Goal: Task Accomplishment & Management: Complete application form

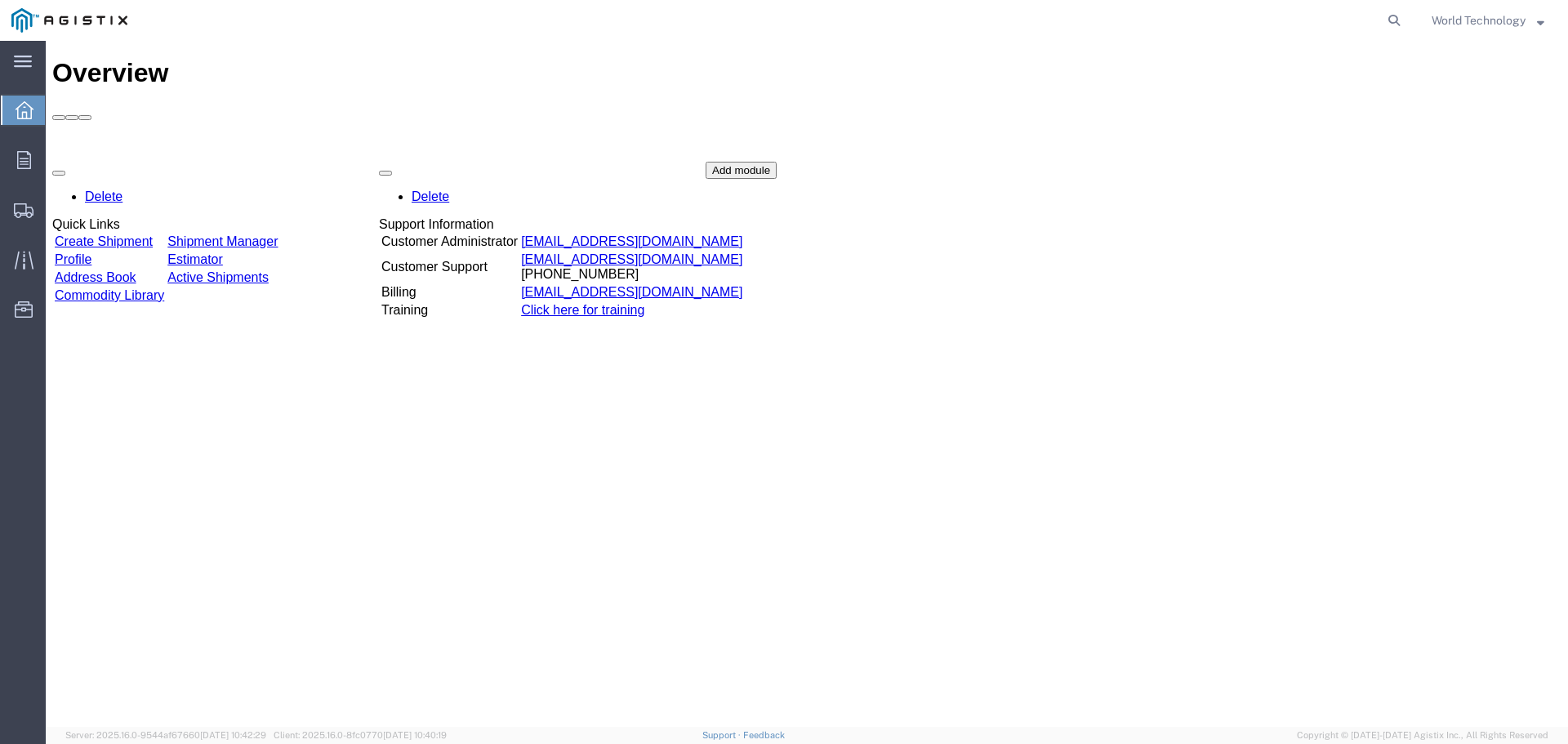
click at [152, 234] on link "Create Shipment" at bounding box center [103, 241] width 98 height 14
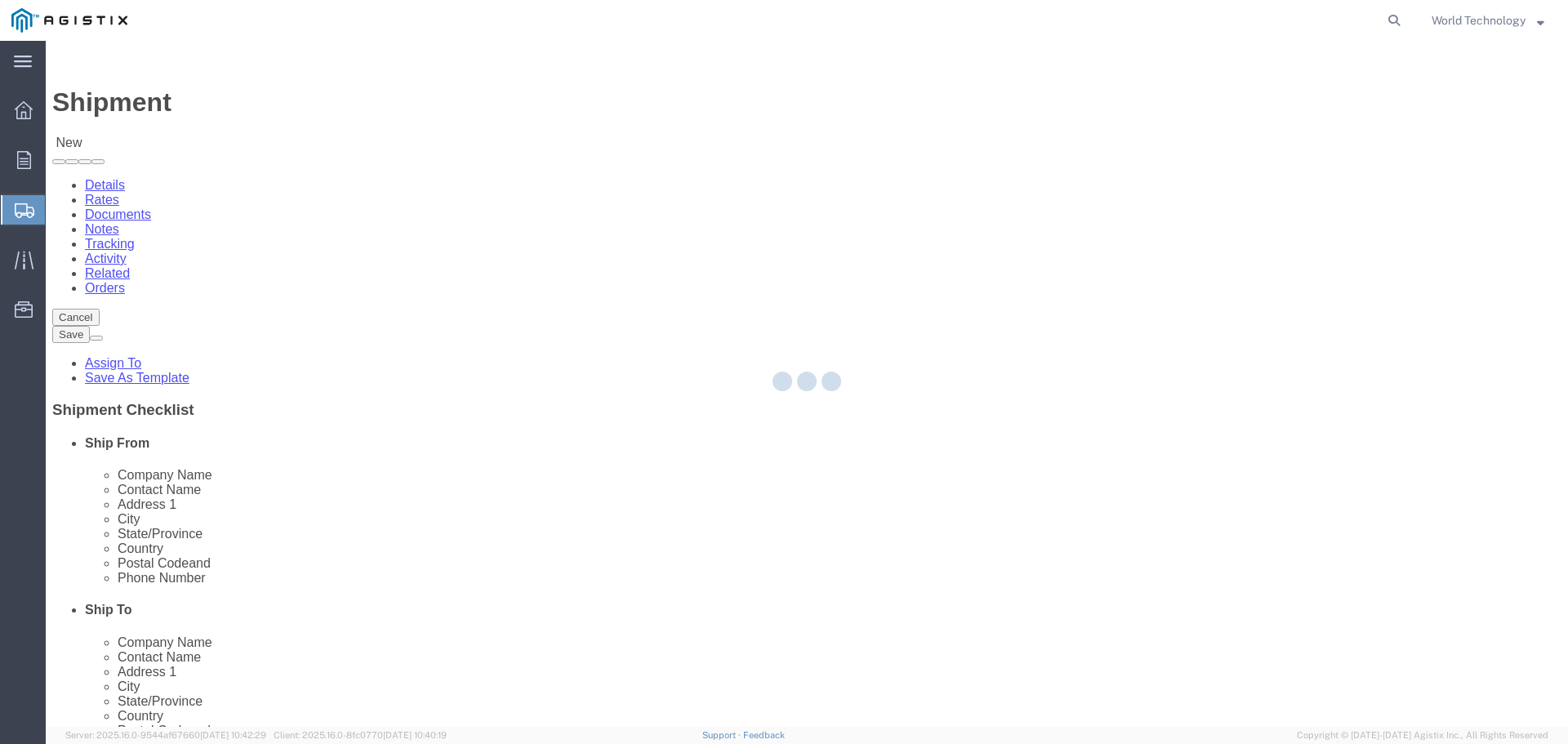
select select
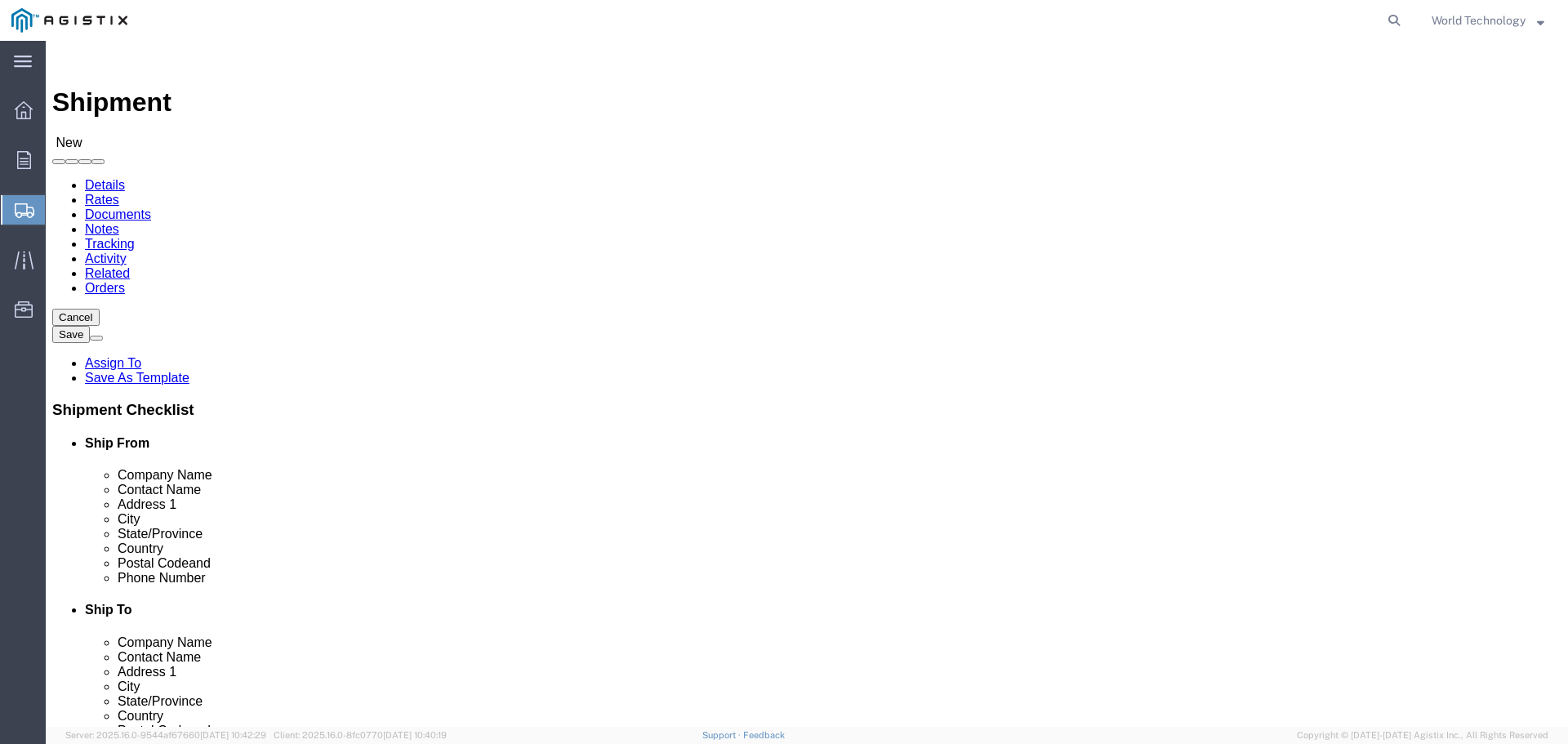
click select "Select PG&E World Wide Technology Inc"
select select "9596"
click select "Select PG&E World Wide Technology Inc"
select select "PURCHORD"
select select
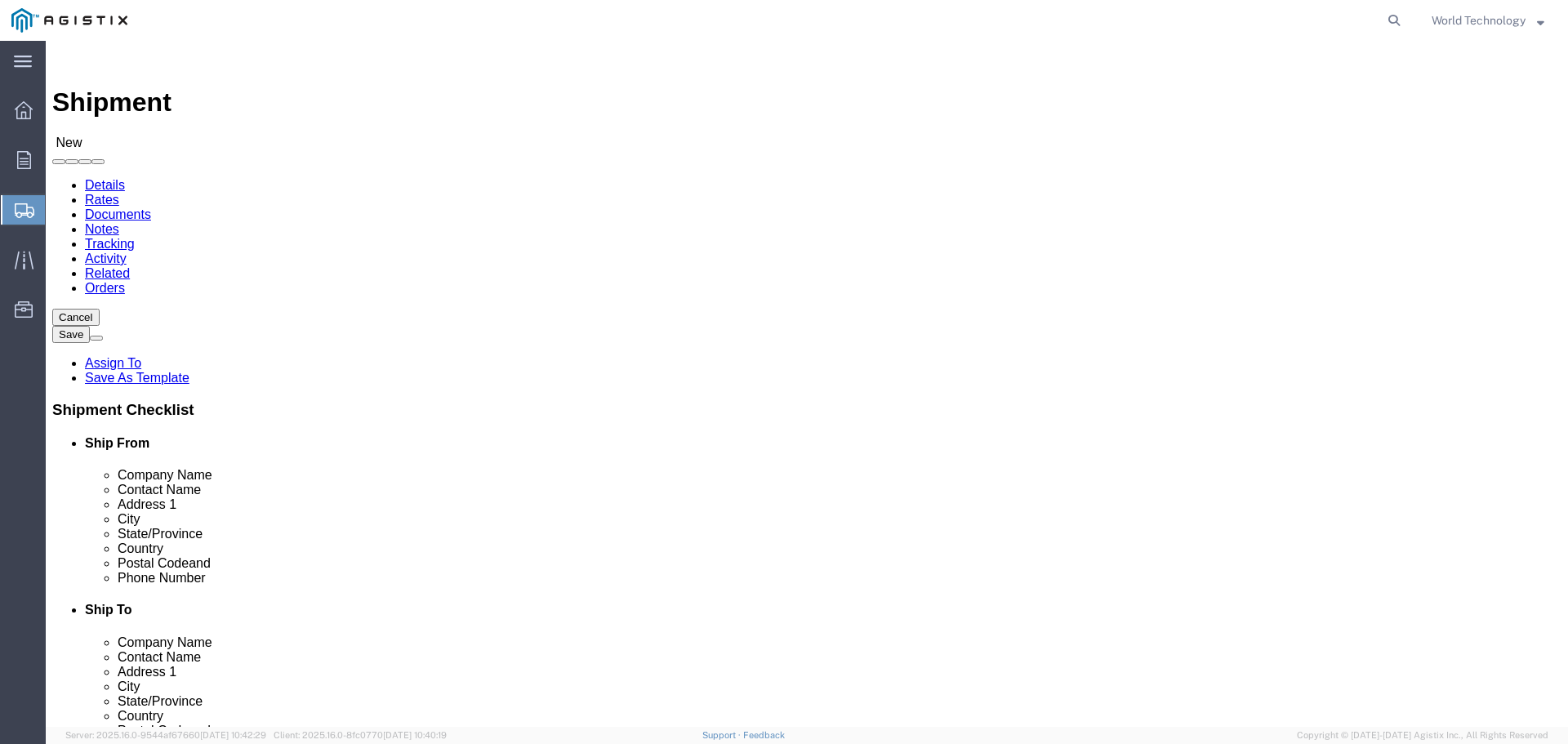
select select
click select "Select All Others Fremont DC Fresno DC Wheatland DC"
select select "23082"
click select "Select All Others Fremont DC Fresno DC Wheatland DC"
select select "MYPROFILE"
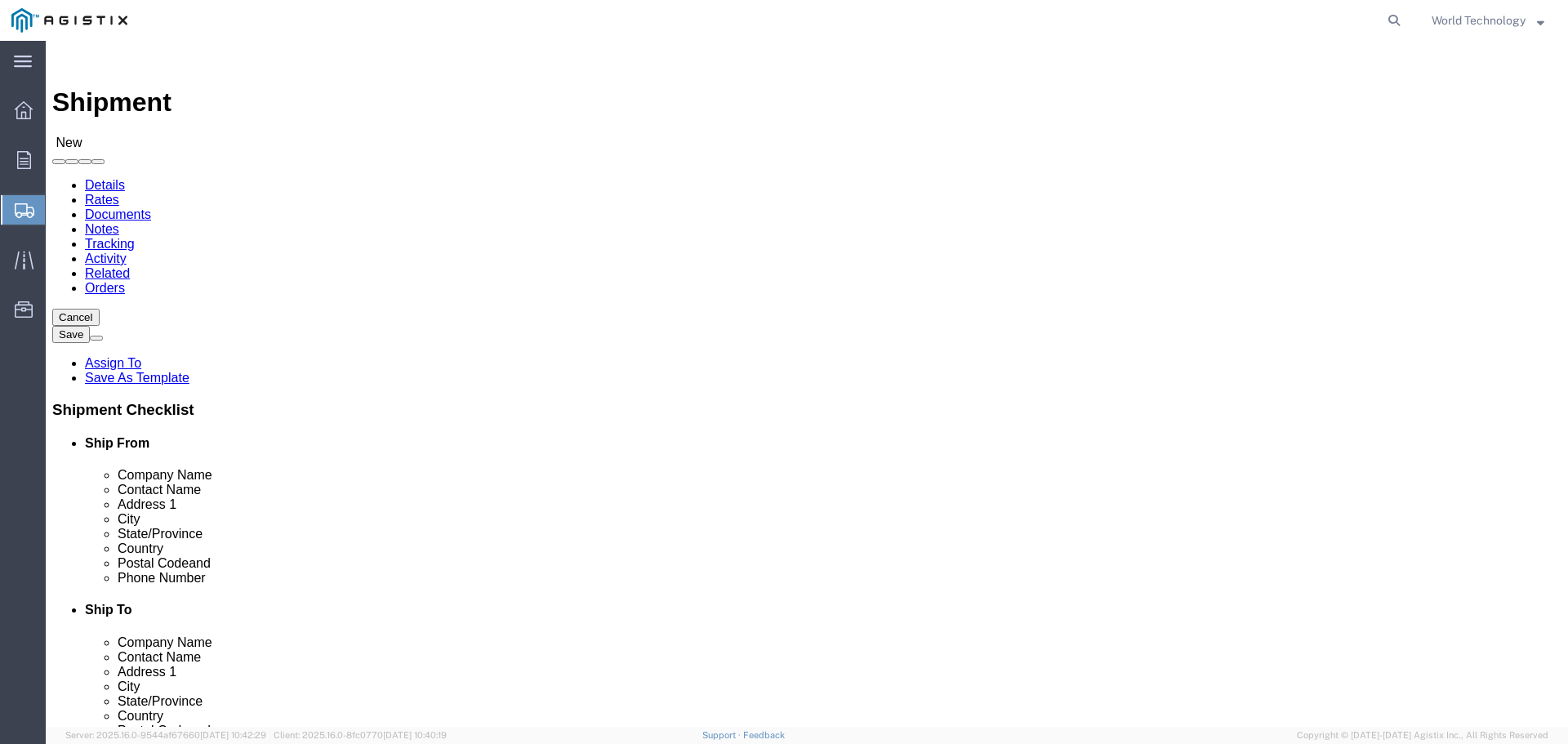
type input "World Wide Technology Inc"
type input "World Technology"
type input "108 Gateway Commerce Center Drive"
type input "Edwardsville"
type input "62025"
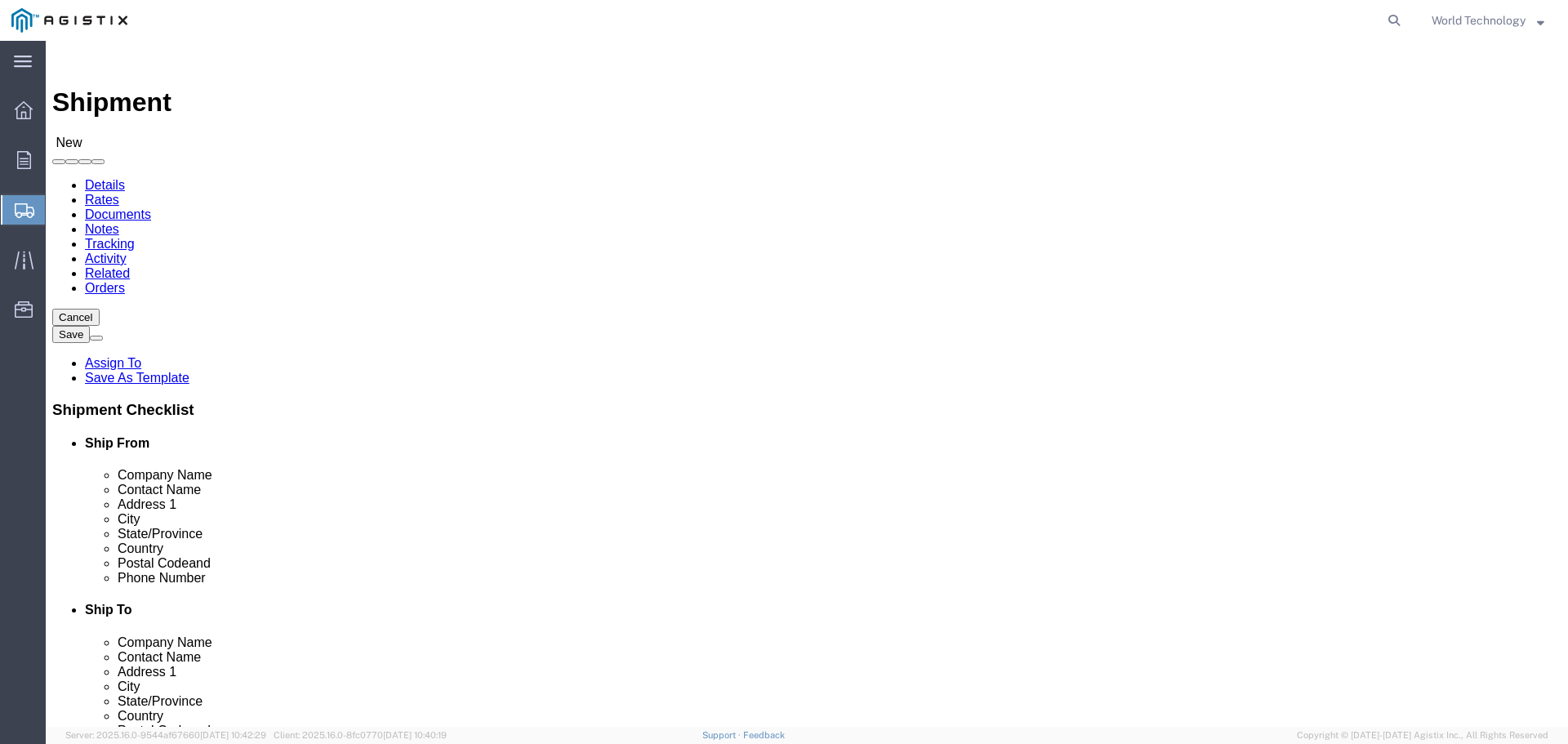
type input "3148240378"
type input "naic2transportation@wwt.com"
checkbox input "true"
select select "IL"
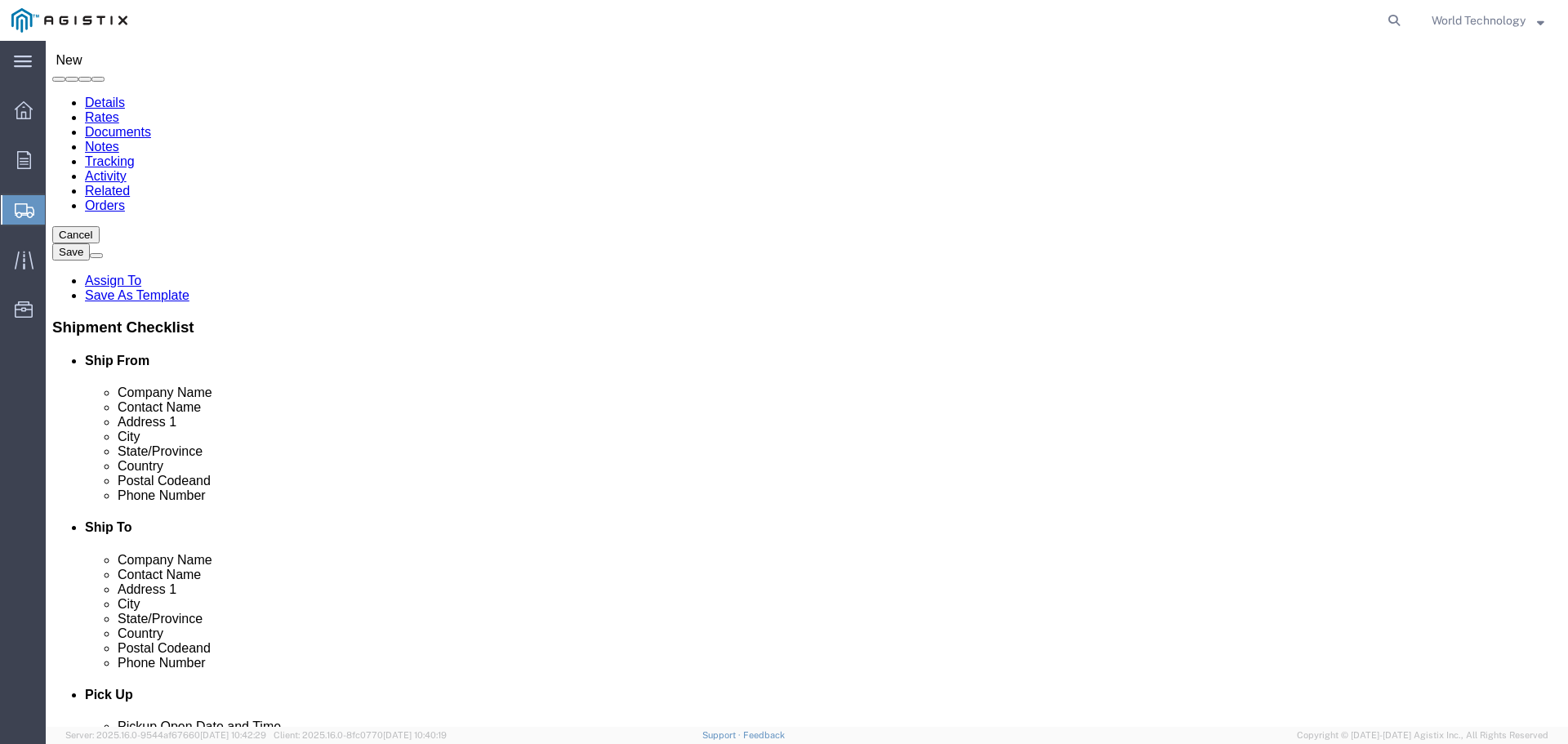
scroll to position [82, 0]
click input "text"
type input "Pacific Gas & Electric Co"
click input "text"
type input "C/O Layline Automation"
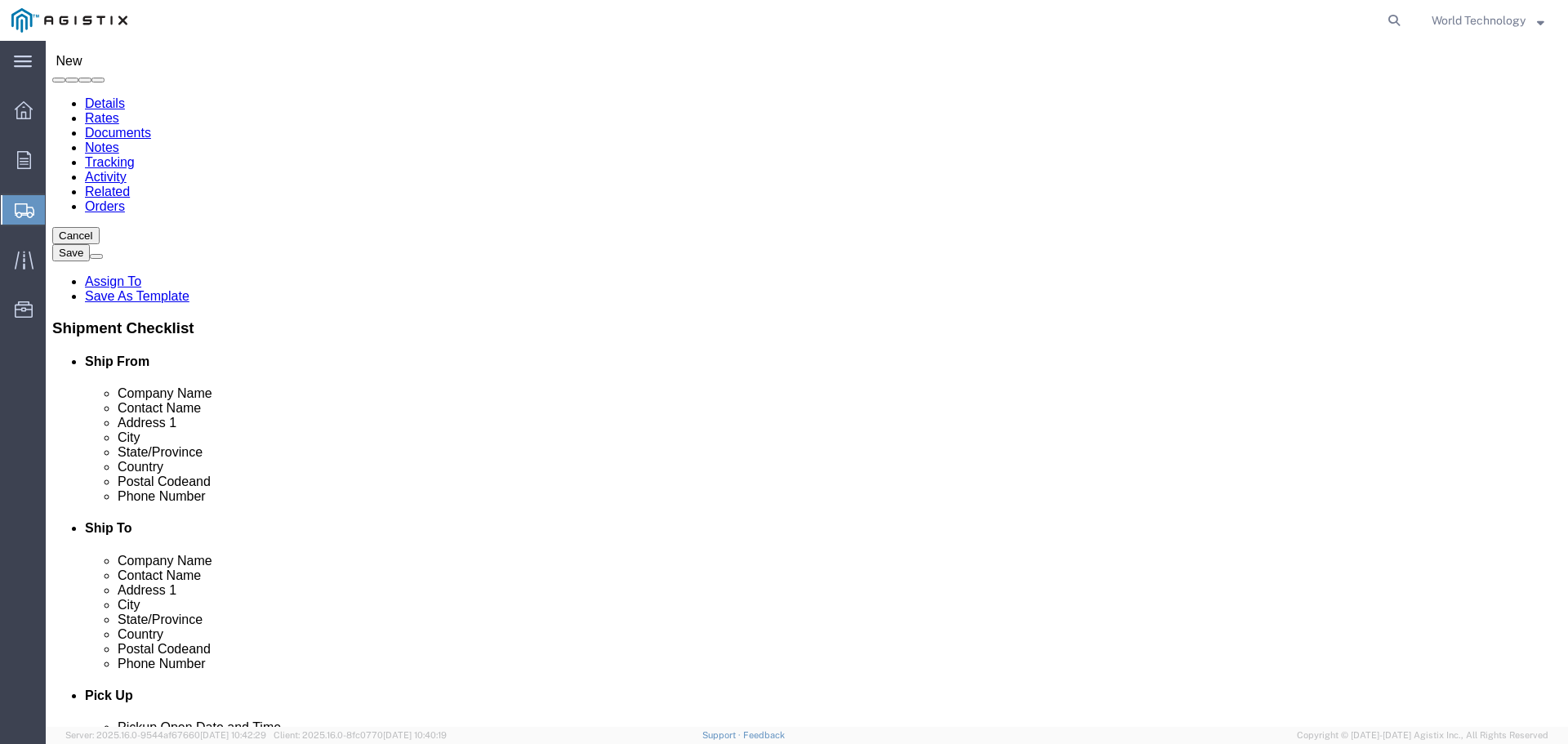
type input "Teamara Irving"
type input "3734 Imperial Way"
select select
type input "Suite A"
type input "Stockton"
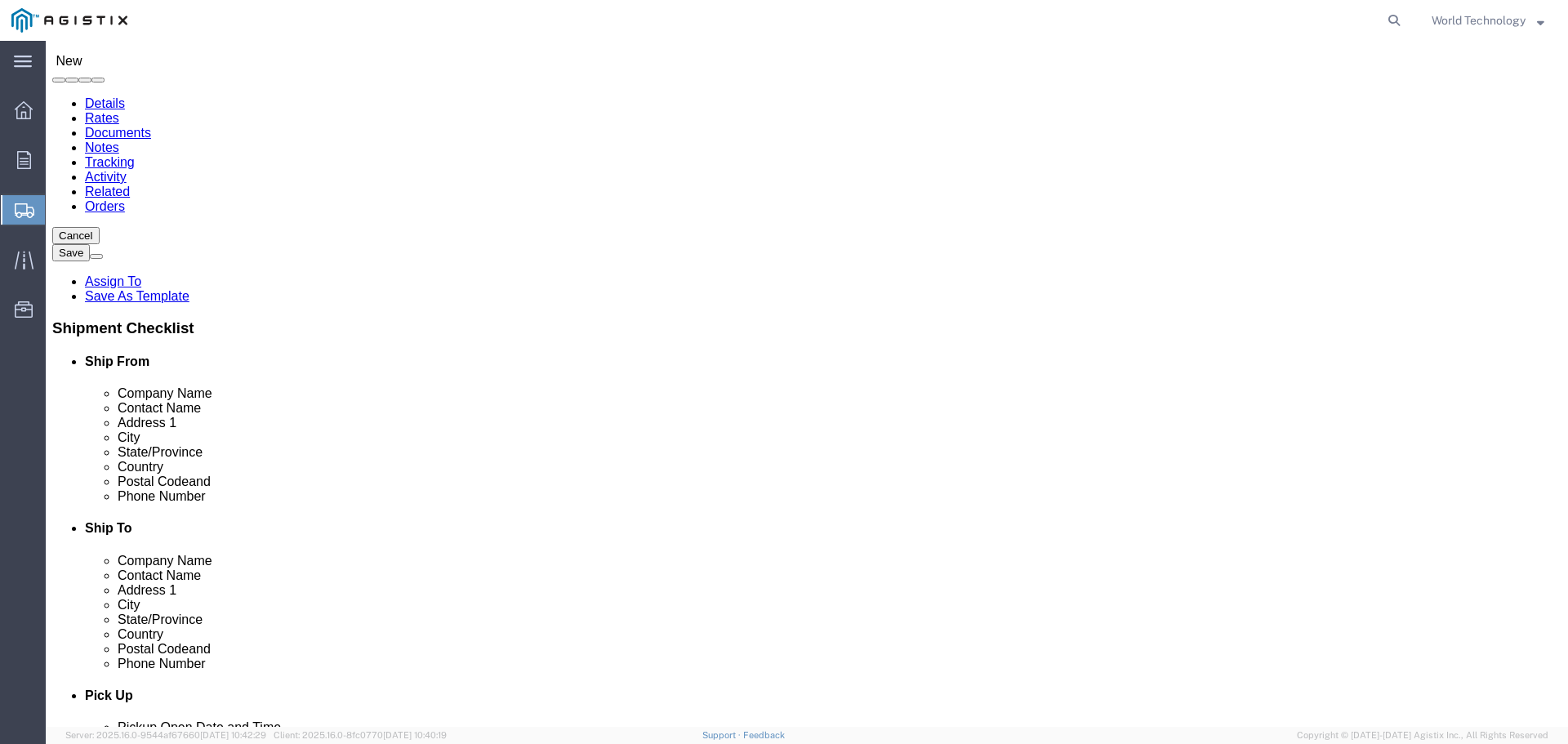
select select
type input "C"
type input "CA"
select select
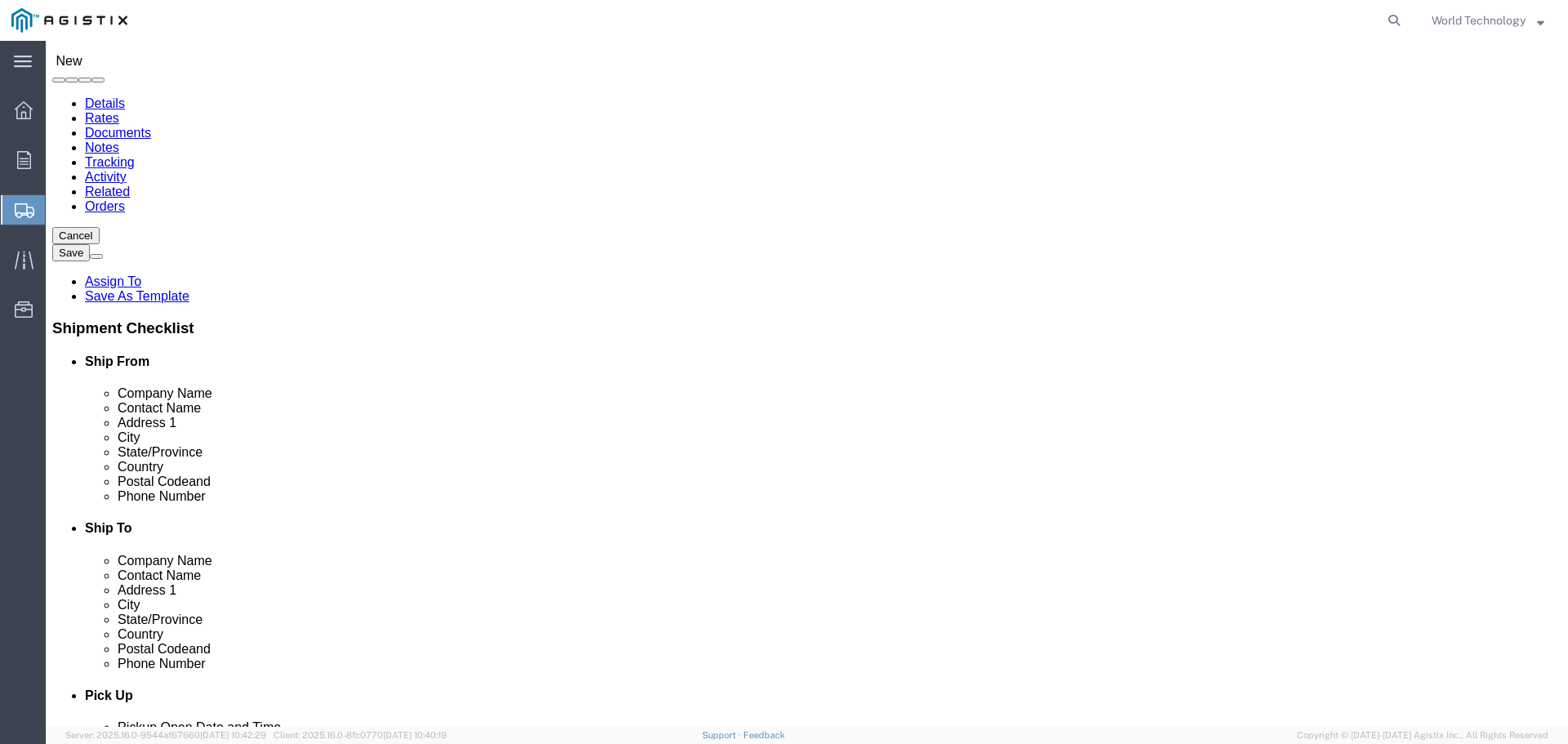
select select "CA"
type input "95215"
select select
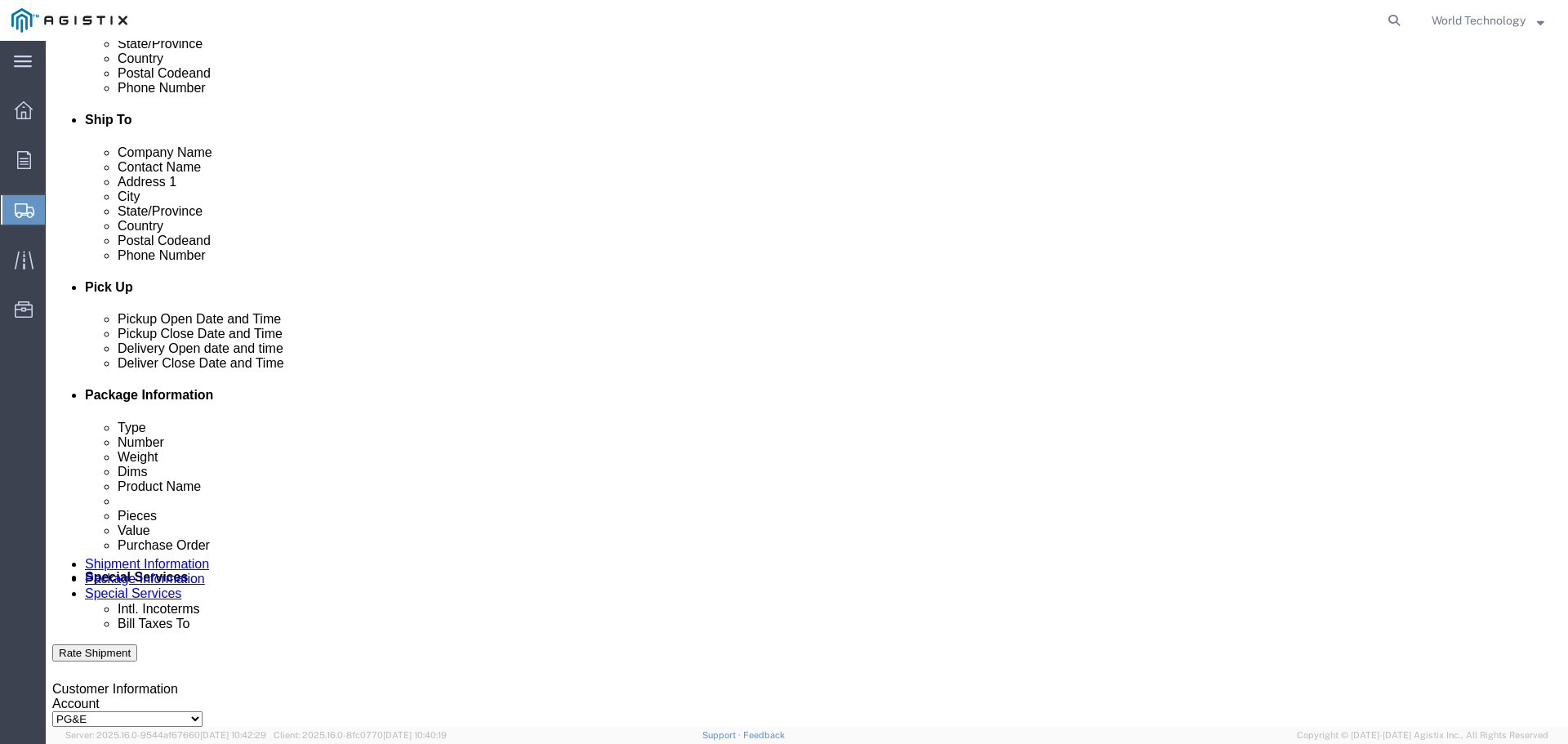
scroll to position [817, 0]
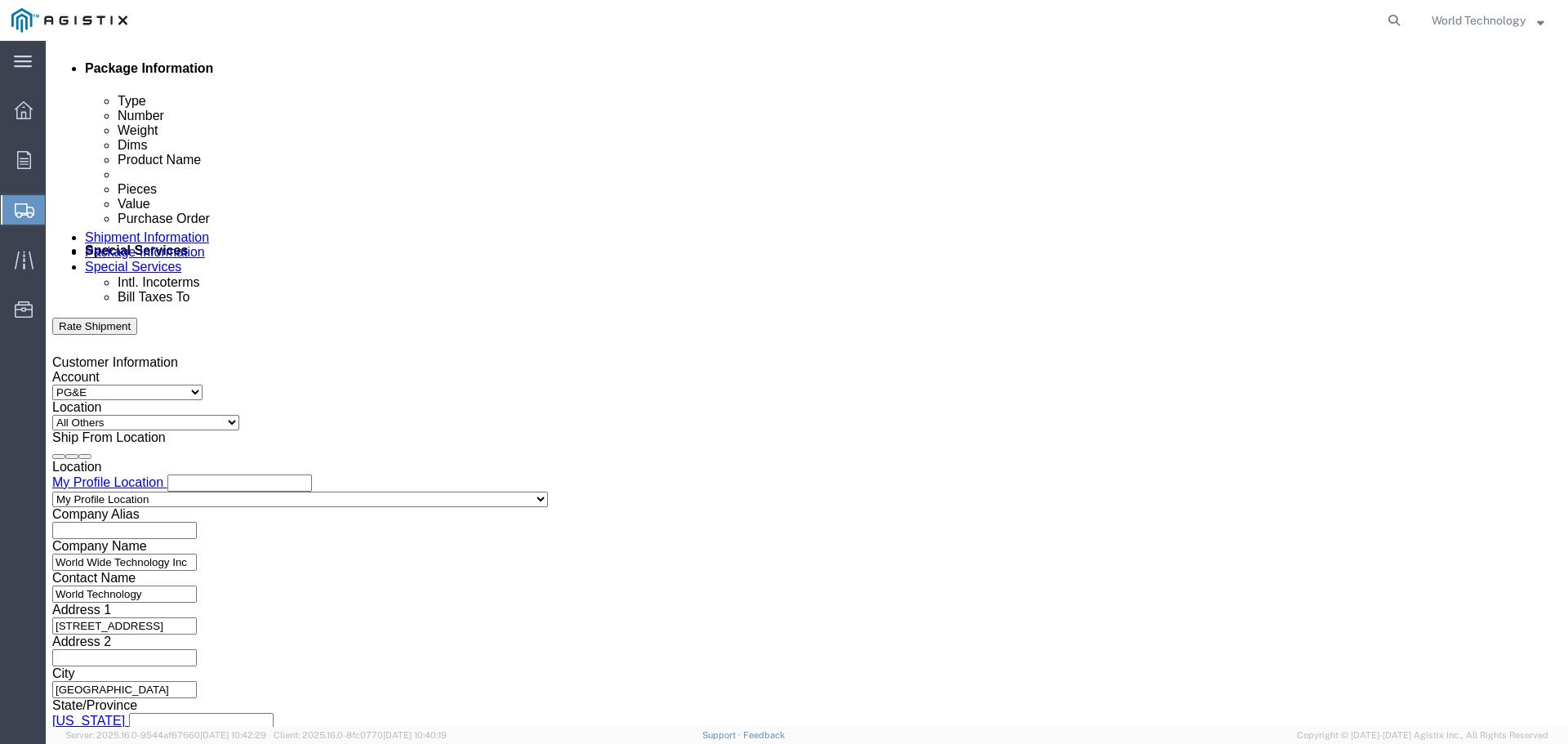
type input "4153174923"
click input "text"
type input "2701213657"
click select "Select Account Type Activity ID Airline Appointment Number ASN Batch Request # …"
select select "DELNUM"
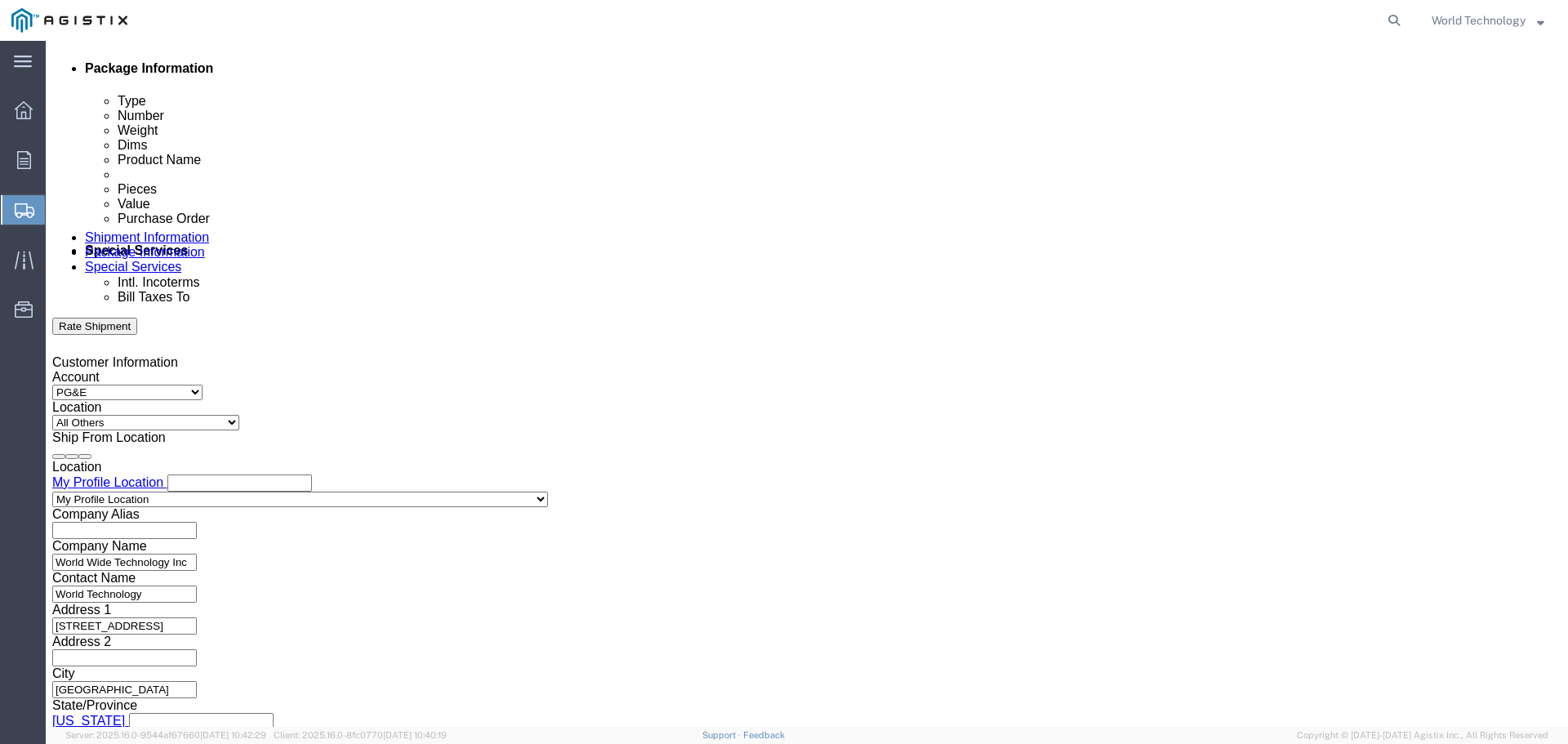
click select "Select Account Type Activity ID Airline Appointment Number ASN Batch Request # …"
click input "text"
type input "1601540769"
drag, startPoint x: 918, startPoint y: 323, endPoint x: 922, endPoint y: 343, distance: 20.4
click select "Select Account Type Activity ID Airline Appointment Number ASN Batch Request # …"
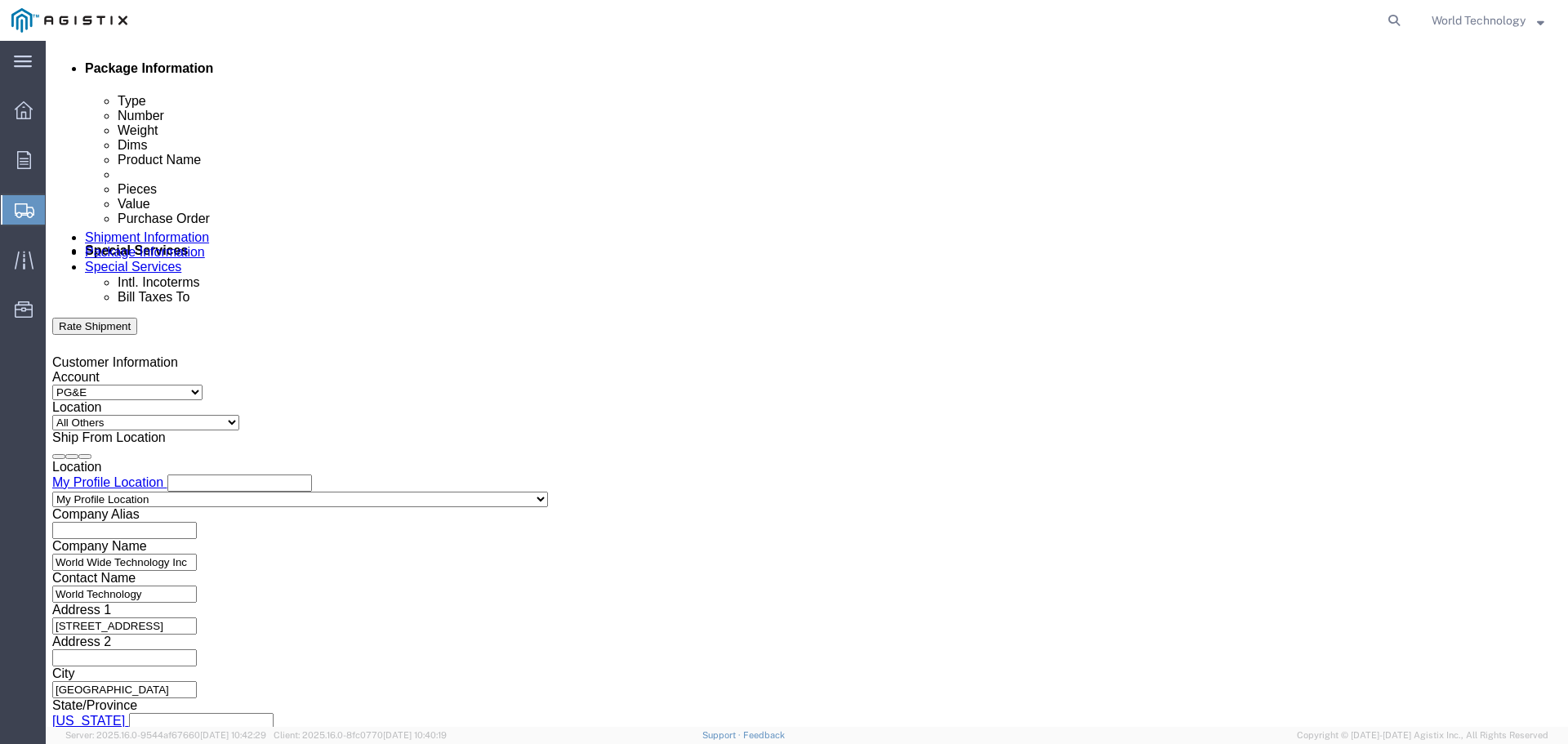
select select "SALEORDR"
click select "Select Account Type Activity ID Airline Appointment Number ASN Batch Request # …"
click input "text"
type input "12325488"
click div "Shipping Mode (Optional) Leg 1 Mode Select Air Less than Truckload Multi-Leg Oc…"
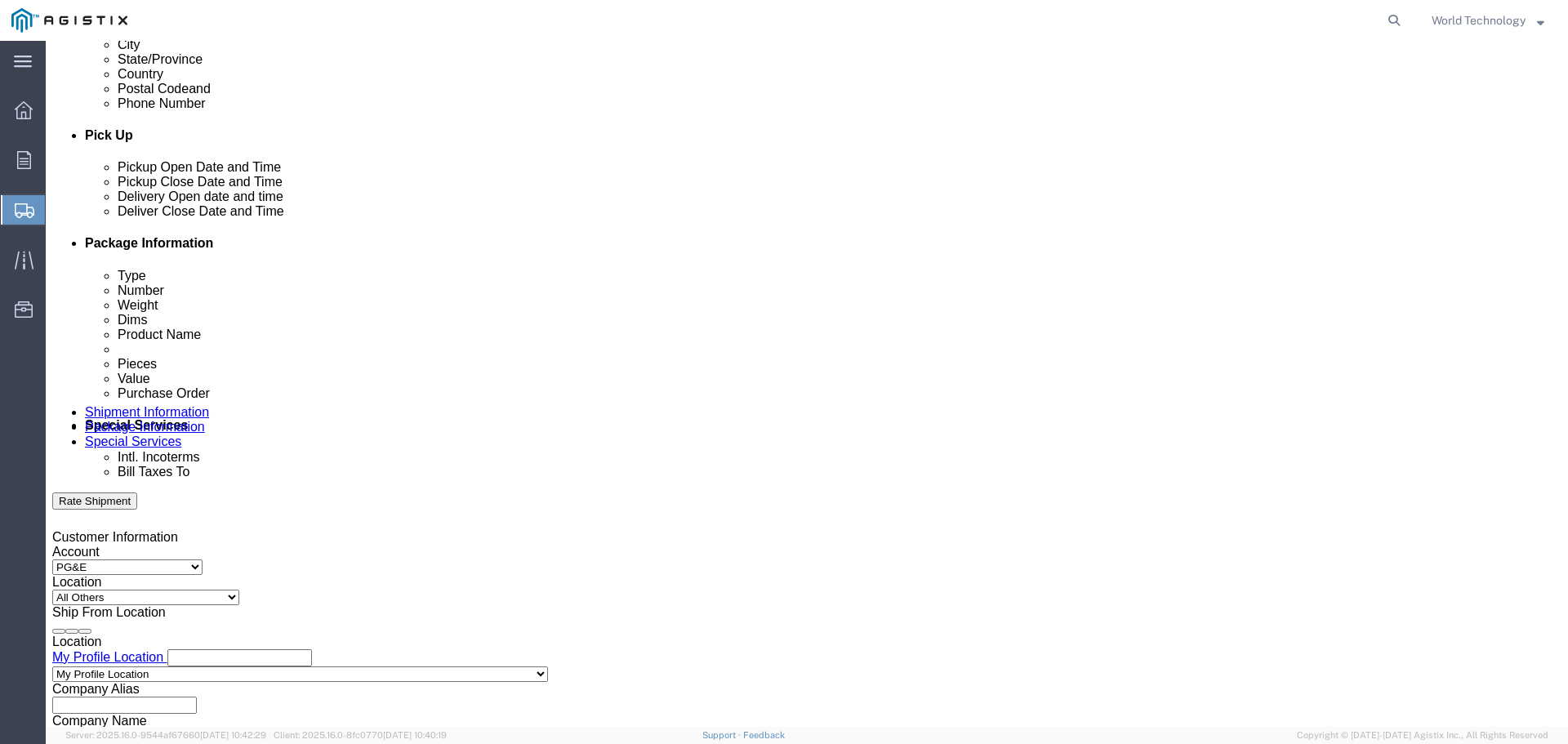
scroll to position [605, 0]
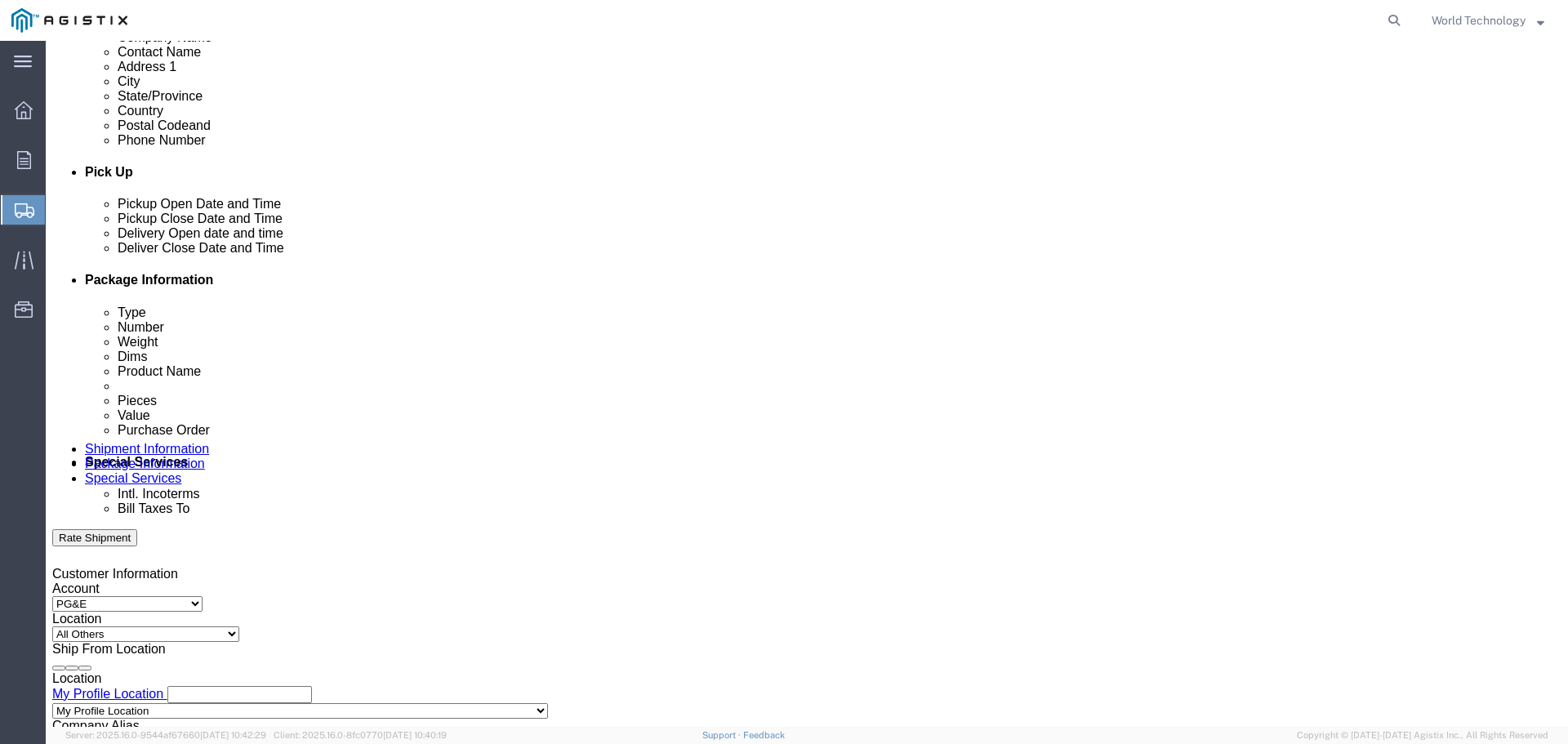
click icon
click div
click button "Apply"
click icon
click div
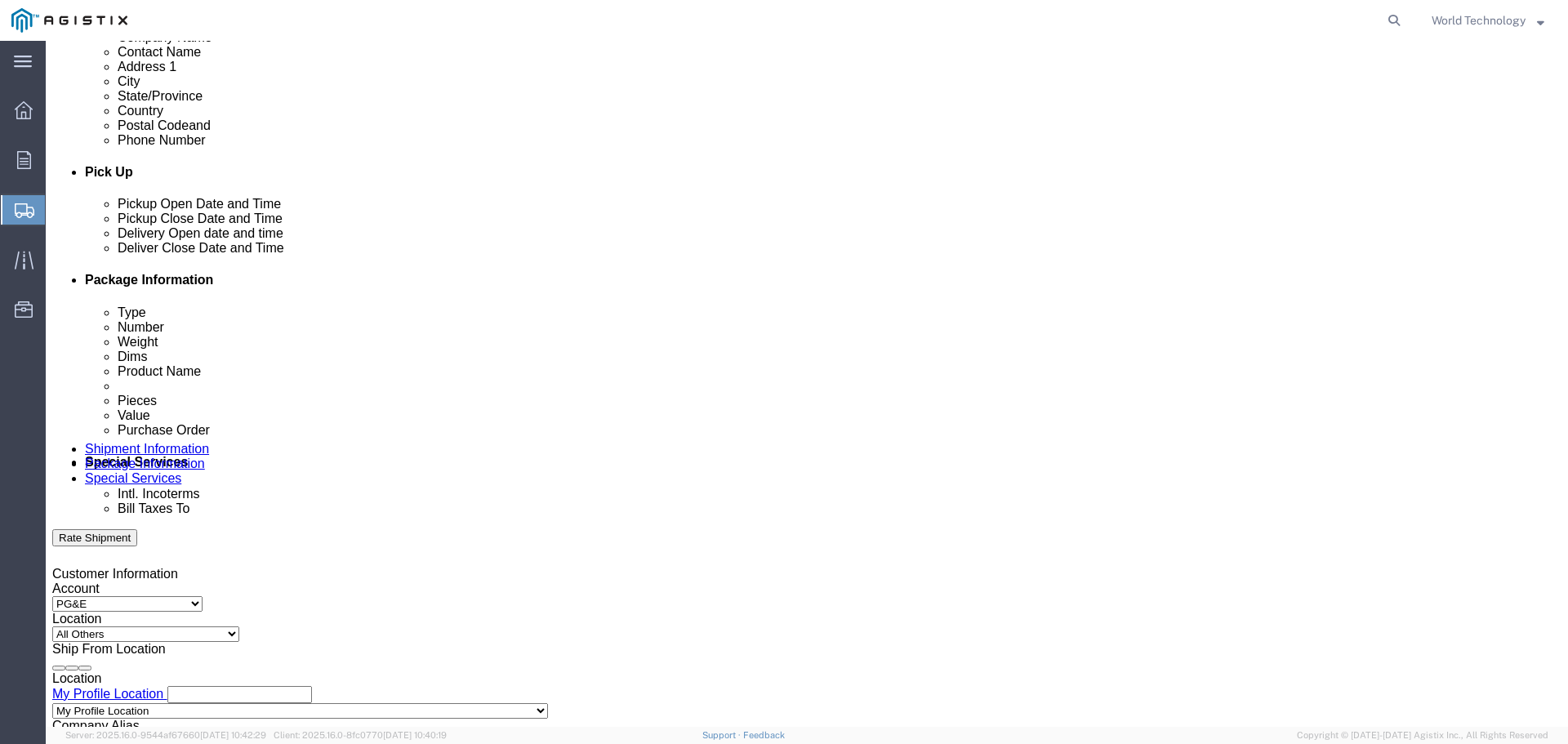
click button "Apply"
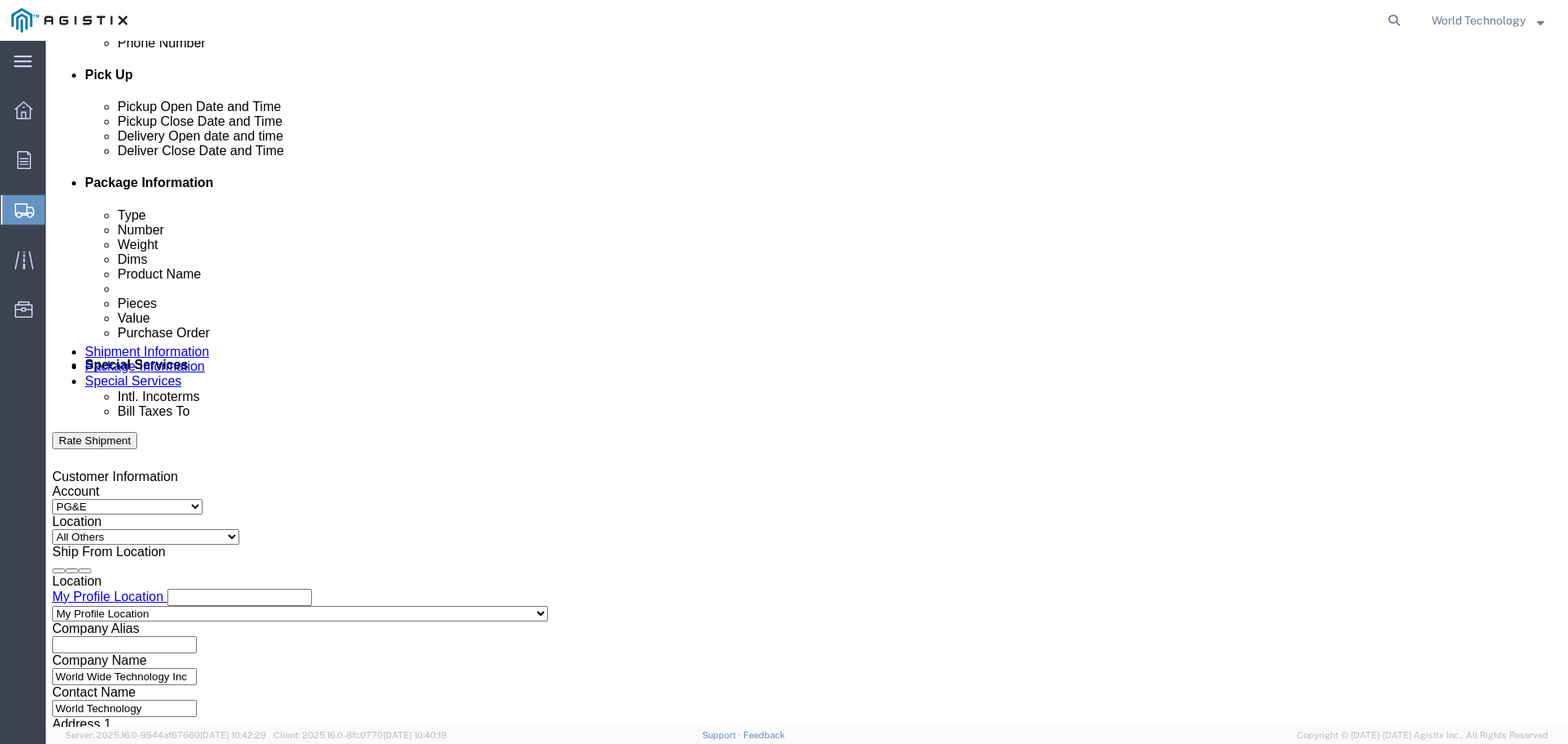
scroll to position [851, 0]
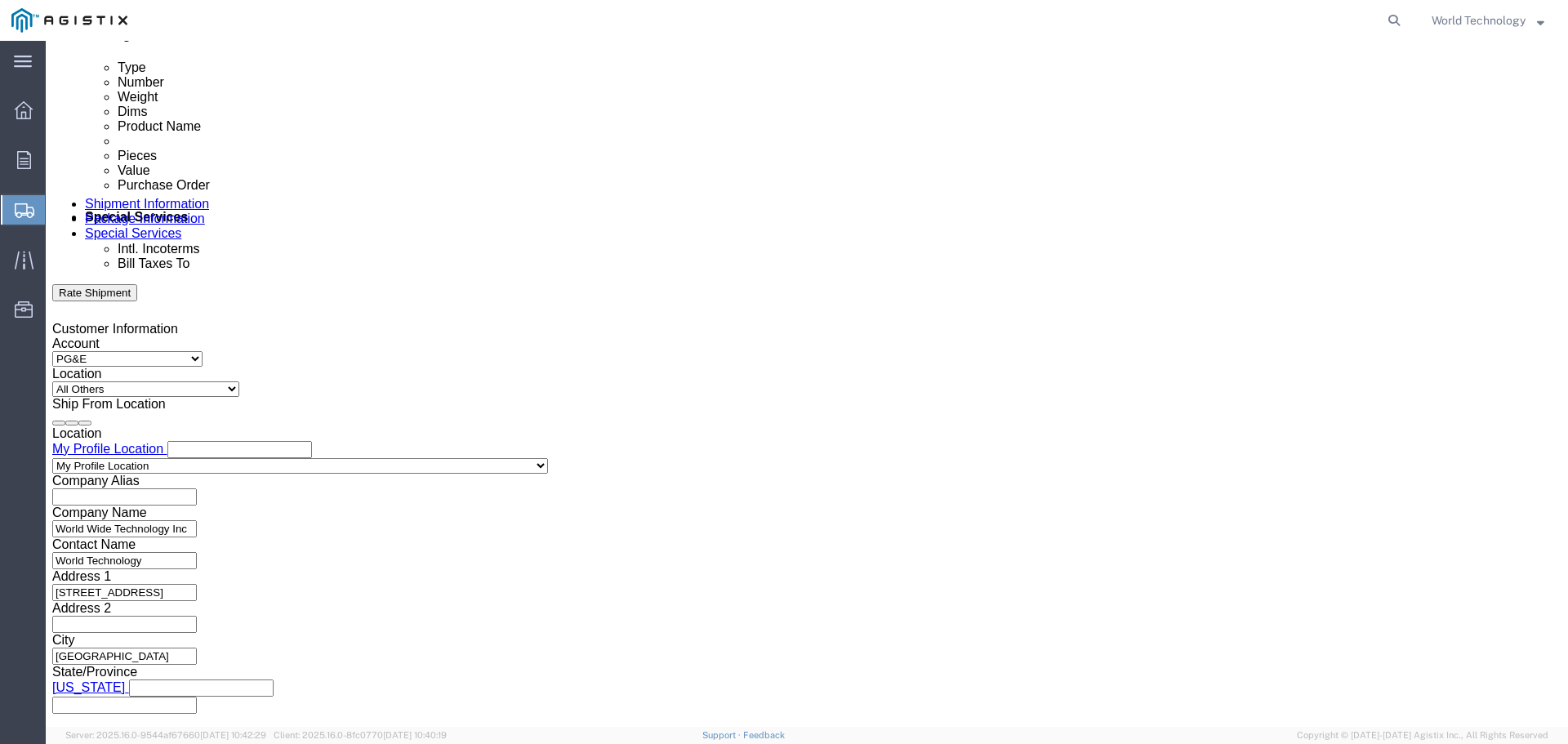
click button "Continue"
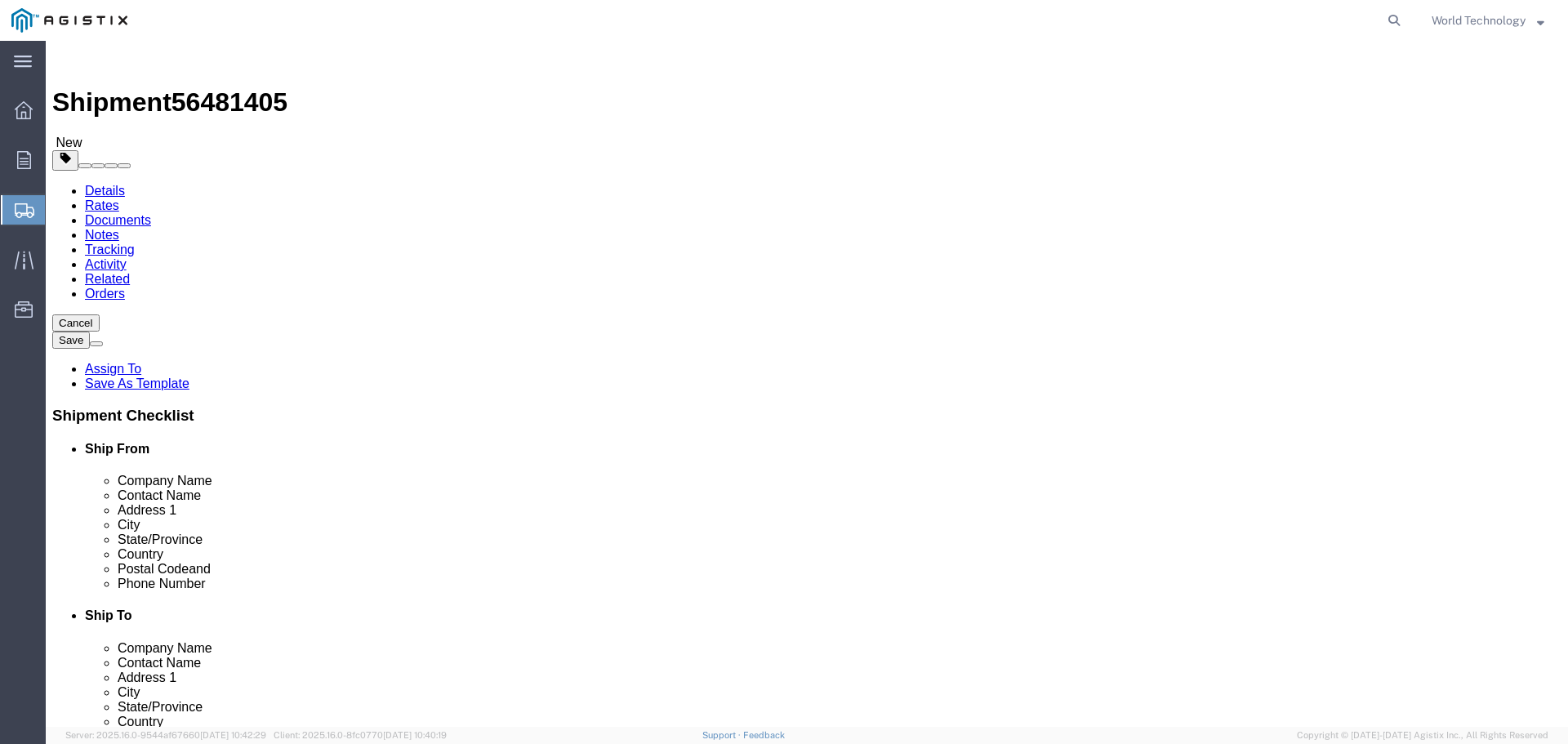
click input "1"
click select "Select Bulk Bundle(s) Cardboard Box(es) Carton(s) Crate(s) Drum(s) (Fiberboard)…"
select select "PSNS"
click select "Select Bulk Bundle(s) Cardboard Box(es) Carton(s) Crate(s) Drum(s) (Fiberboard)…"
click input "text"
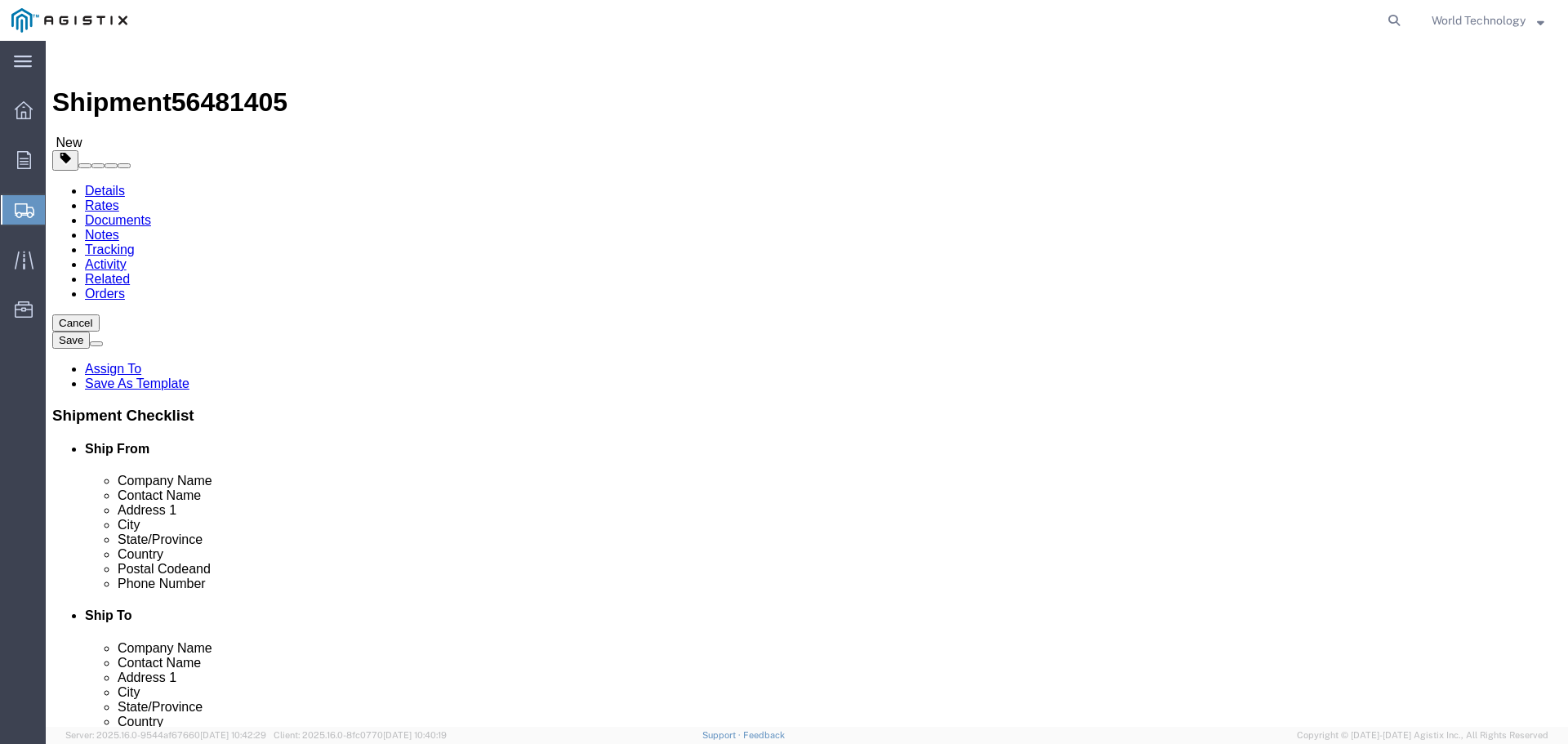
type input "10"
click div "Package Type Select Bulk Bundle(s) Cardboard Box(es) Carton(s) Crate(s) Drum(s)…"
click input "text"
type input "48"
type input "40"
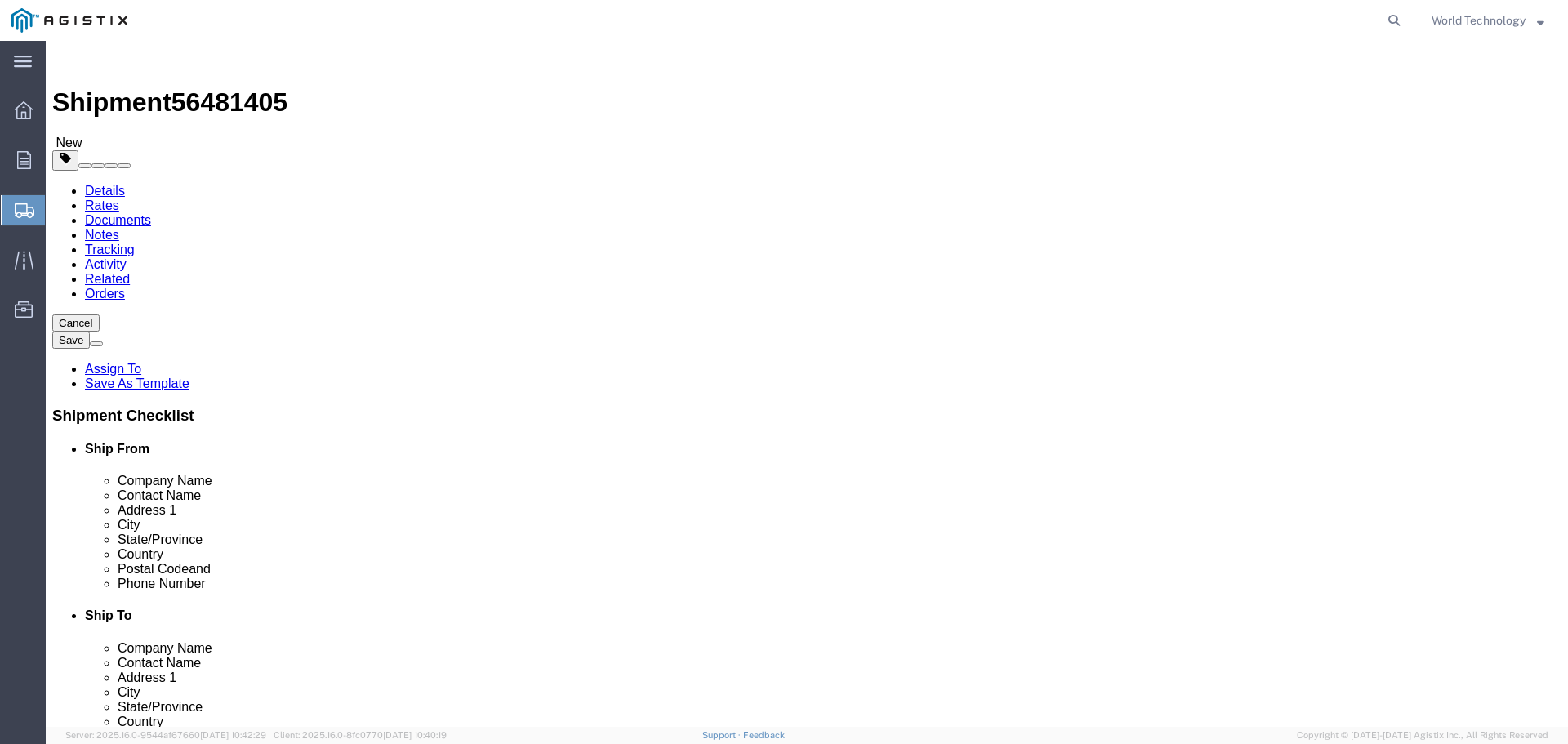
type input "59"
click input "0.00"
type input "637"
click div "1 x Pallet(s) Standard (Not Stackable) Package Type Select Bulk Bundle(s) Cardb…"
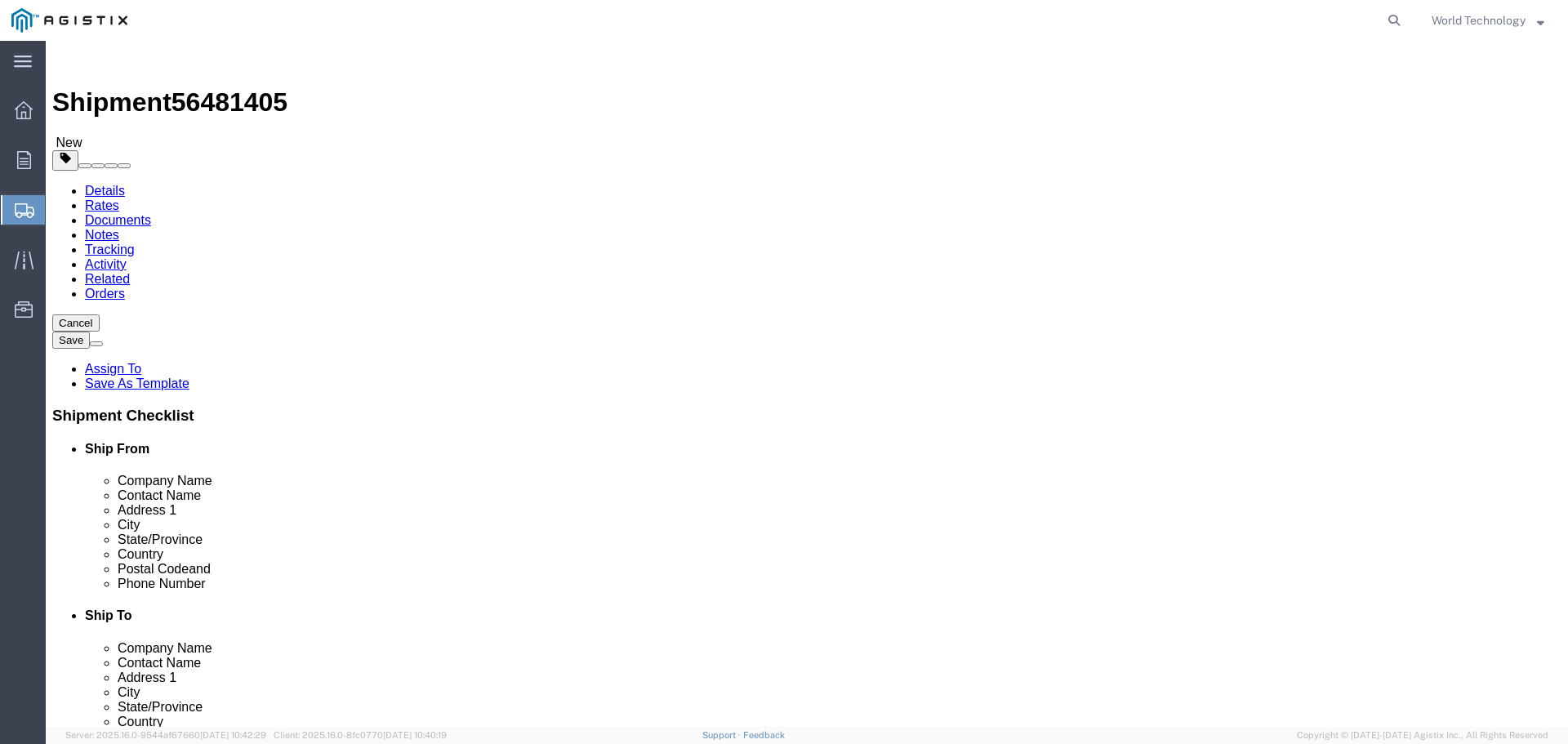
click link "Add Content"
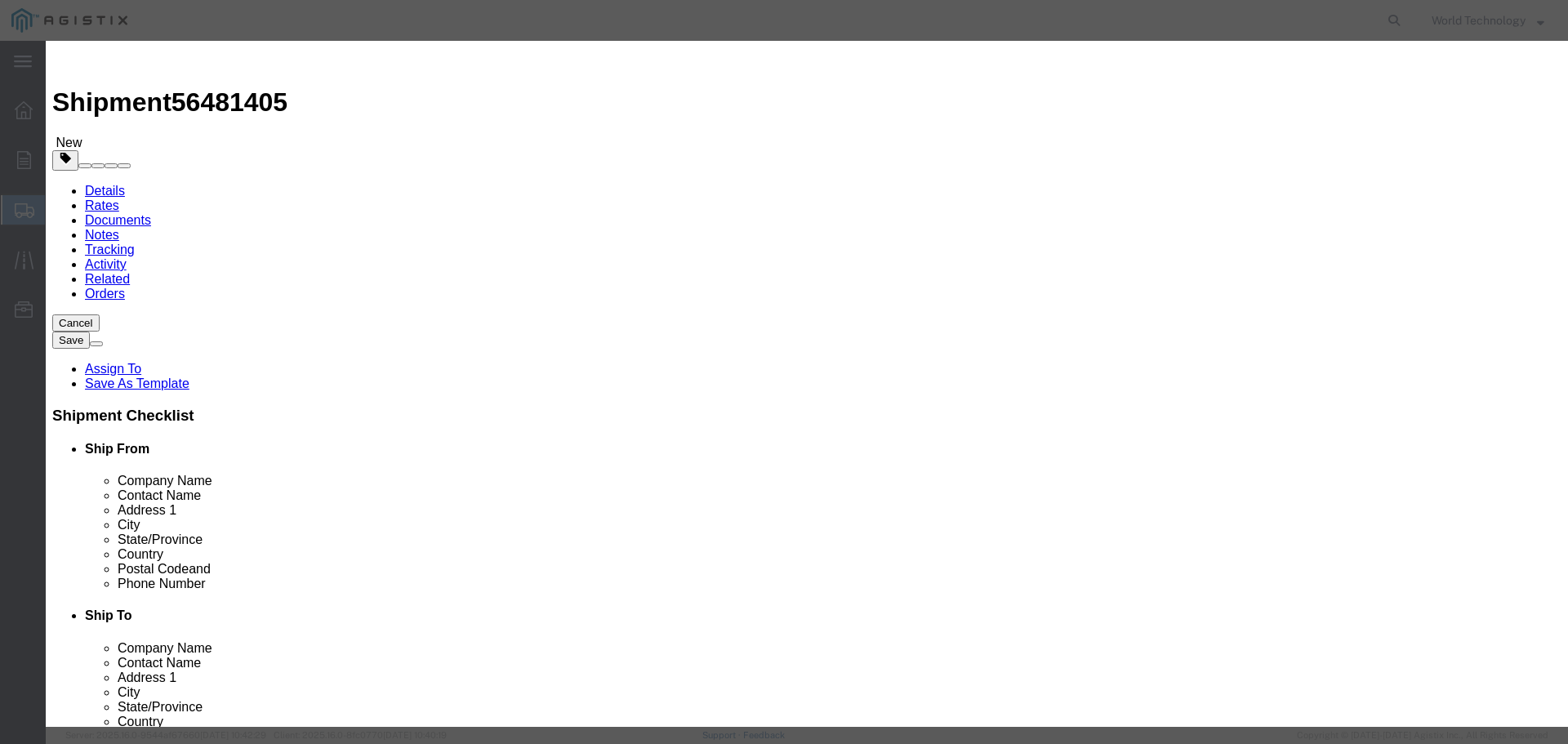
click input "text"
type input "Computer Equipment"
type input "10"
type input "10,000"
select select "USD"
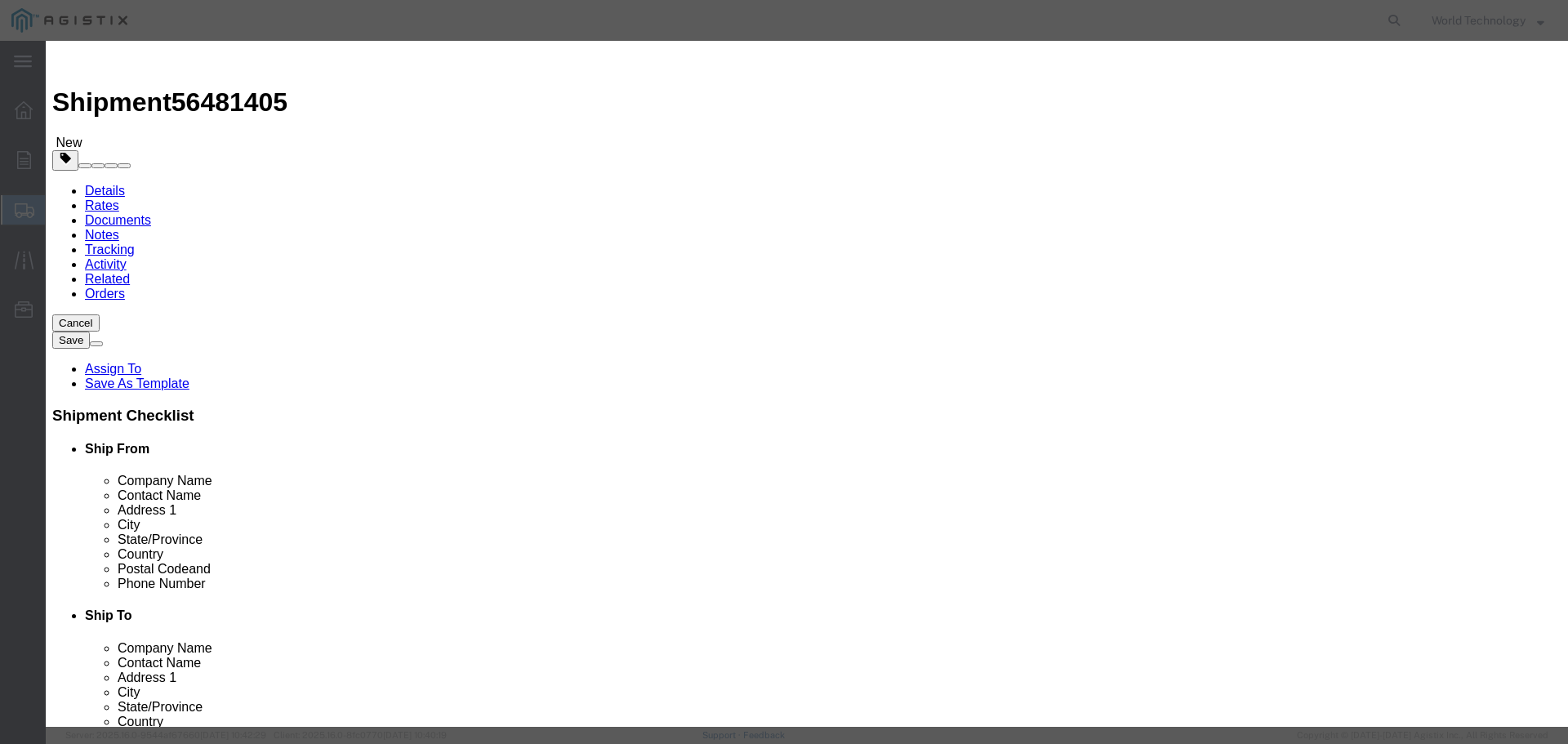
click select "Select 50 55 60 65 70 85 92.5 100 125 175 250 300 400"
select select "92.5"
click select "Select 50 55 60 65 70 85 92.5 100 125 175 250 300 400"
drag, startPoint x: 1122, startPoint y: 566, endPoint x: 1167, endPoint y: 608, distance: 61.6
click button "Save & Close"
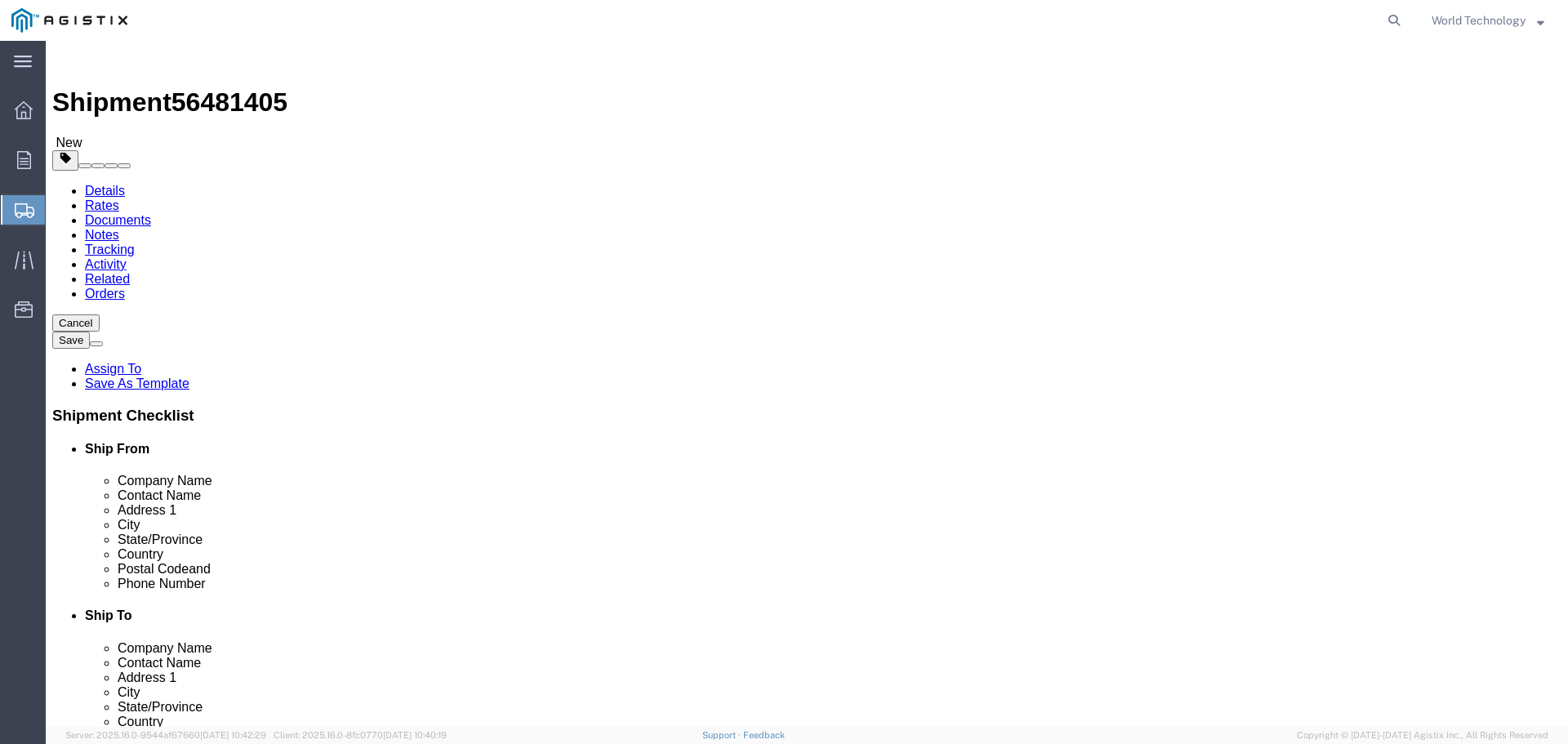
click link "Add Package"
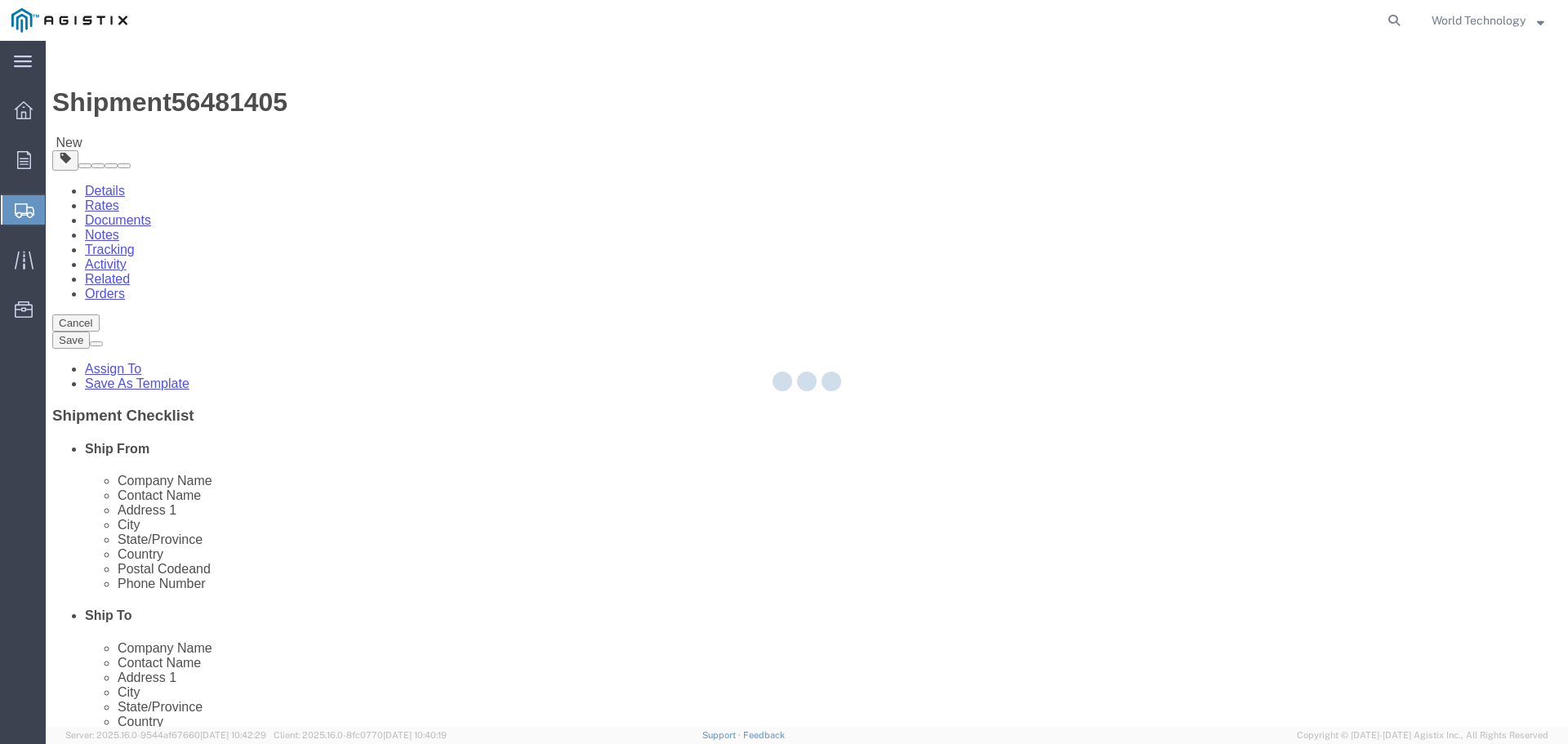
select select "PSNS"
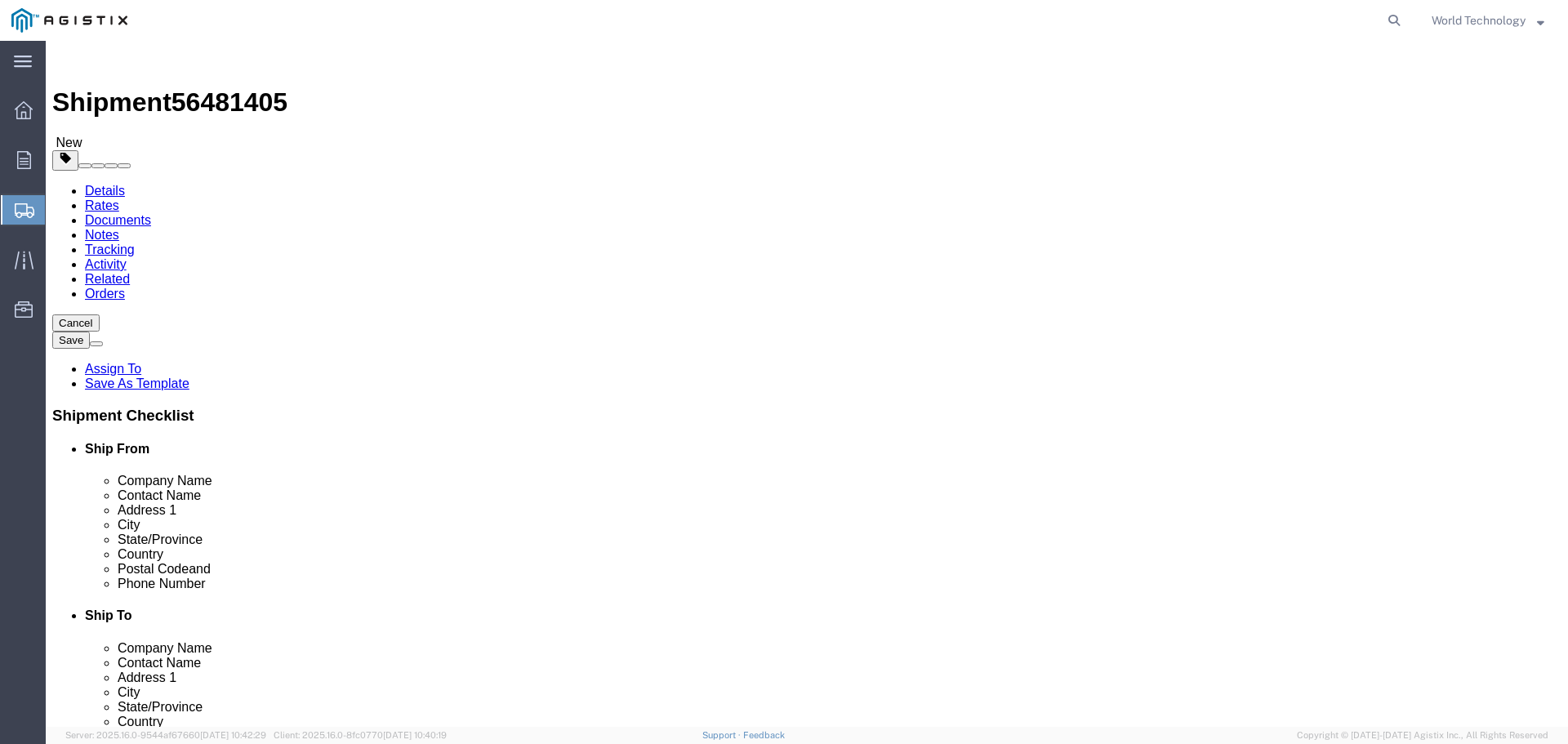
click select "Select Bulk Bundle(s) Cardboard Box(es) Carton(s) Crate(s) Drum(s) (Fiberboard)…"
select select "PSNS"
click select "Select Bulk Bundle(s) Cardboard Box(es) Carton(s) Crate(s) Drum(s) (Fiberboard)…"
click input "text"
type input "10"
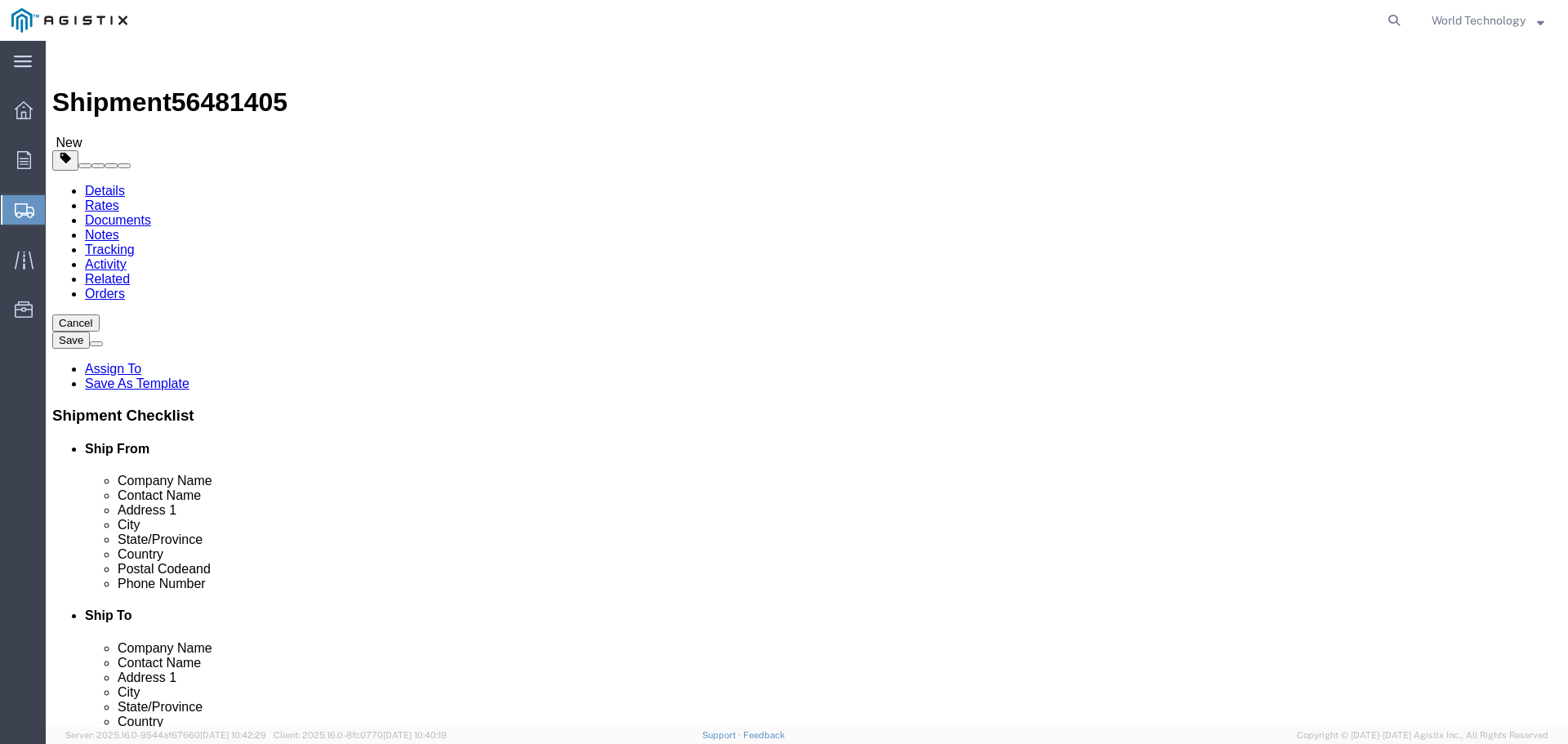
type input "48"
type input "40"
type input "59"
click input "0.00"
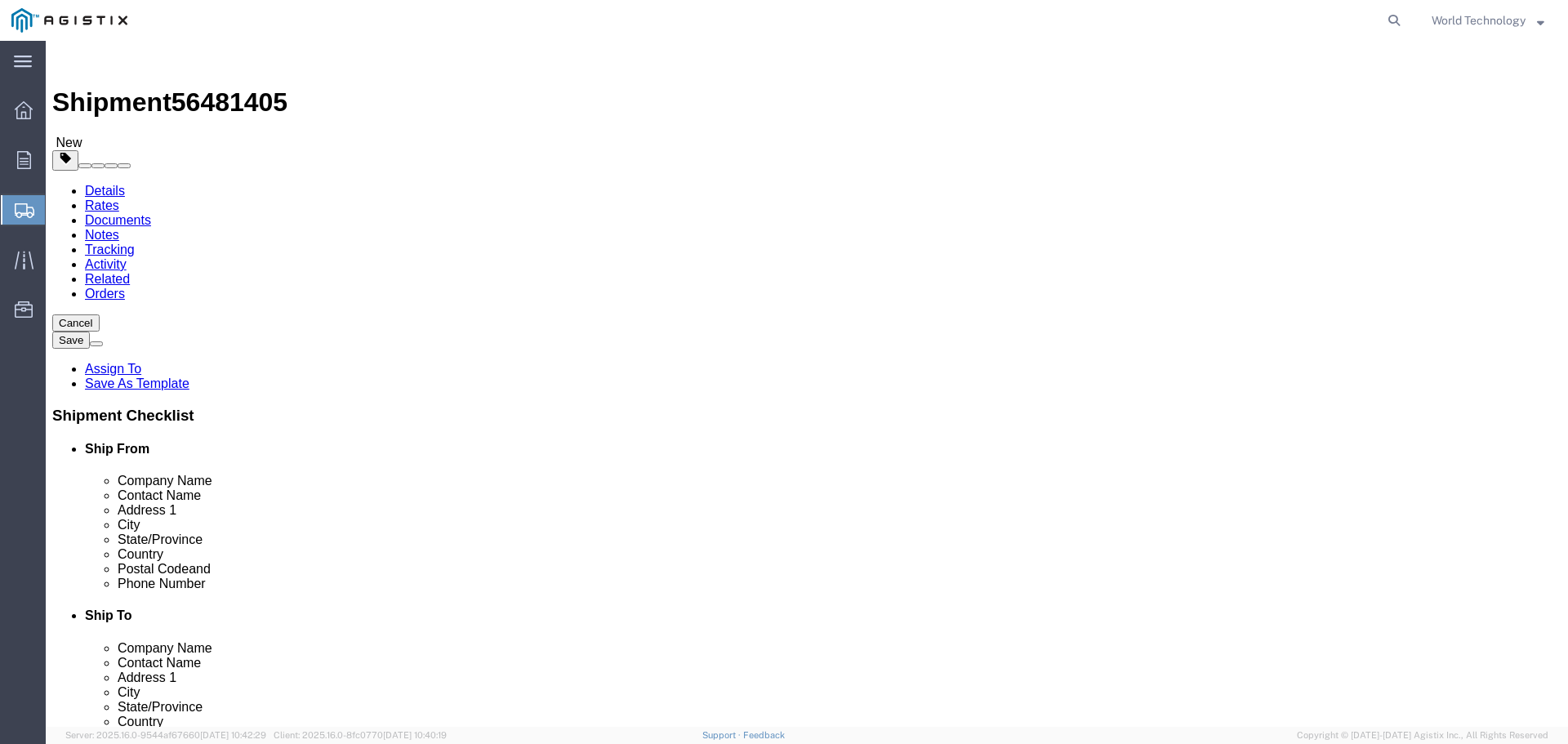
type input "629"
click div "1 x Pallet(s) Standard (Not Stackable) Package Type Select Bulk Bundle(s) Cardb…"
click link "Add Content"
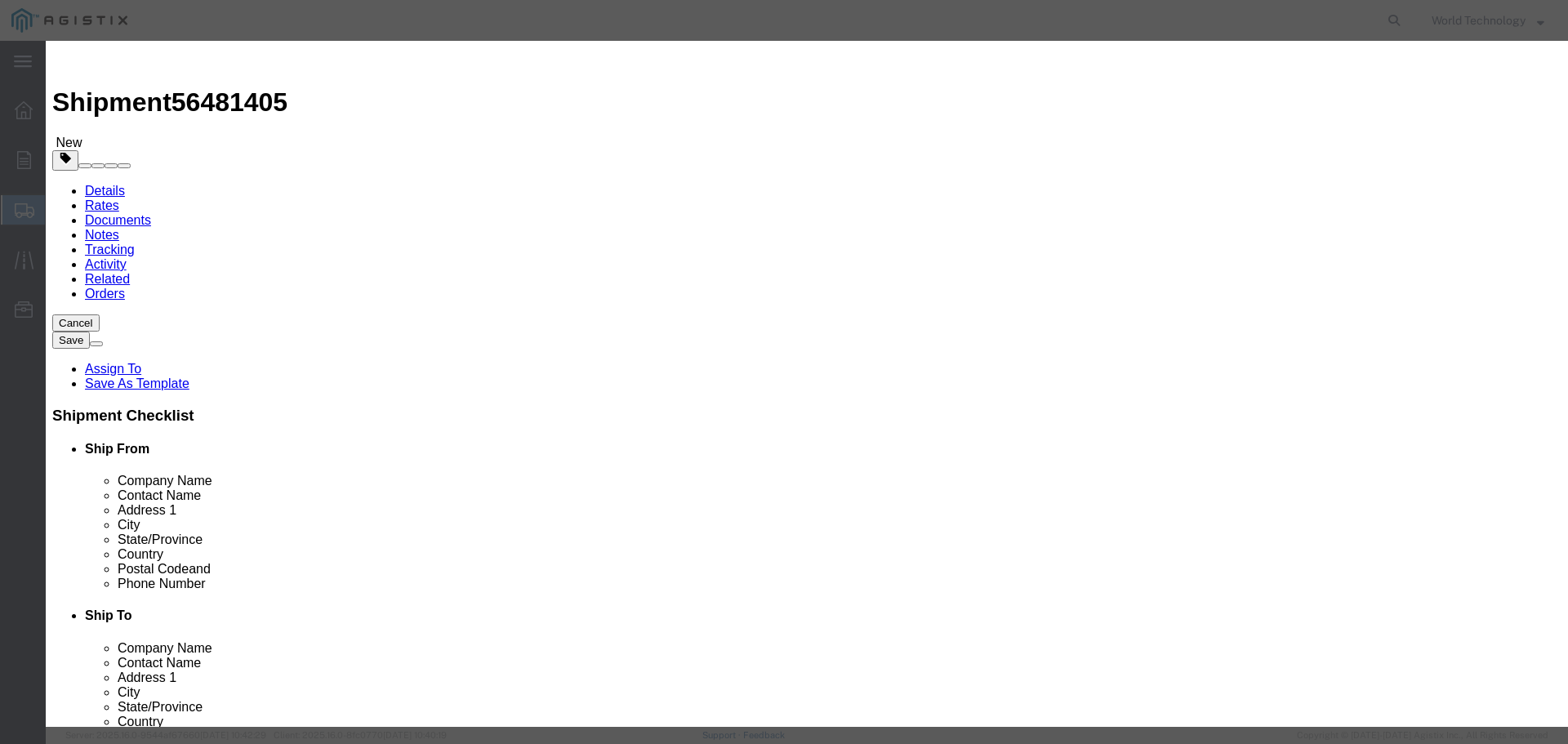
click input "text"
type input "Computer Equipment"
type input "10"
type input "10,000"
click select "Select 50 55 60 65 70 85 92.5 100 125 175 250 300 400"
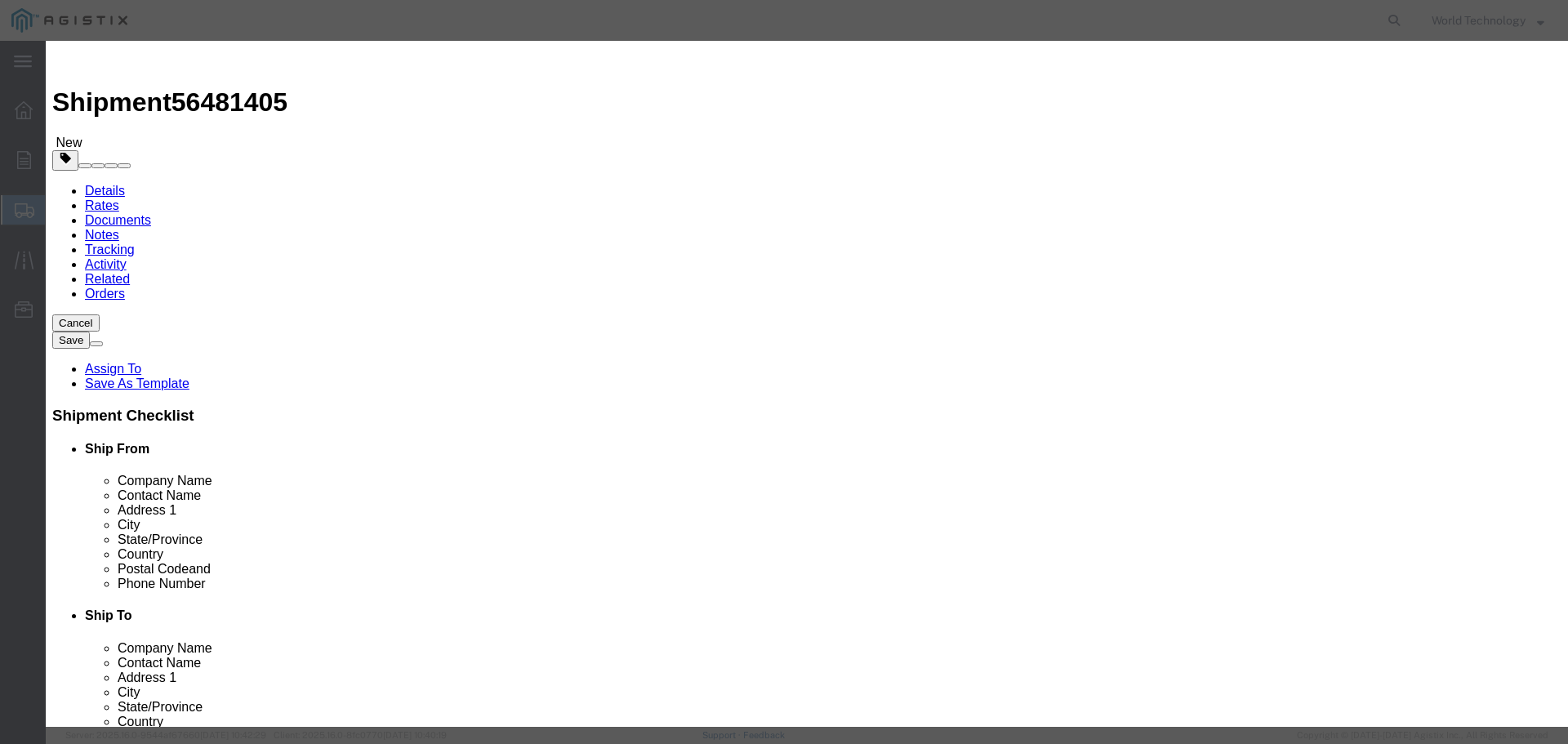
select select "92.5"
click select "Select 50 55 60 65 70 85 92.5 100 125 175 250 300 400"
click button "Save & Close"
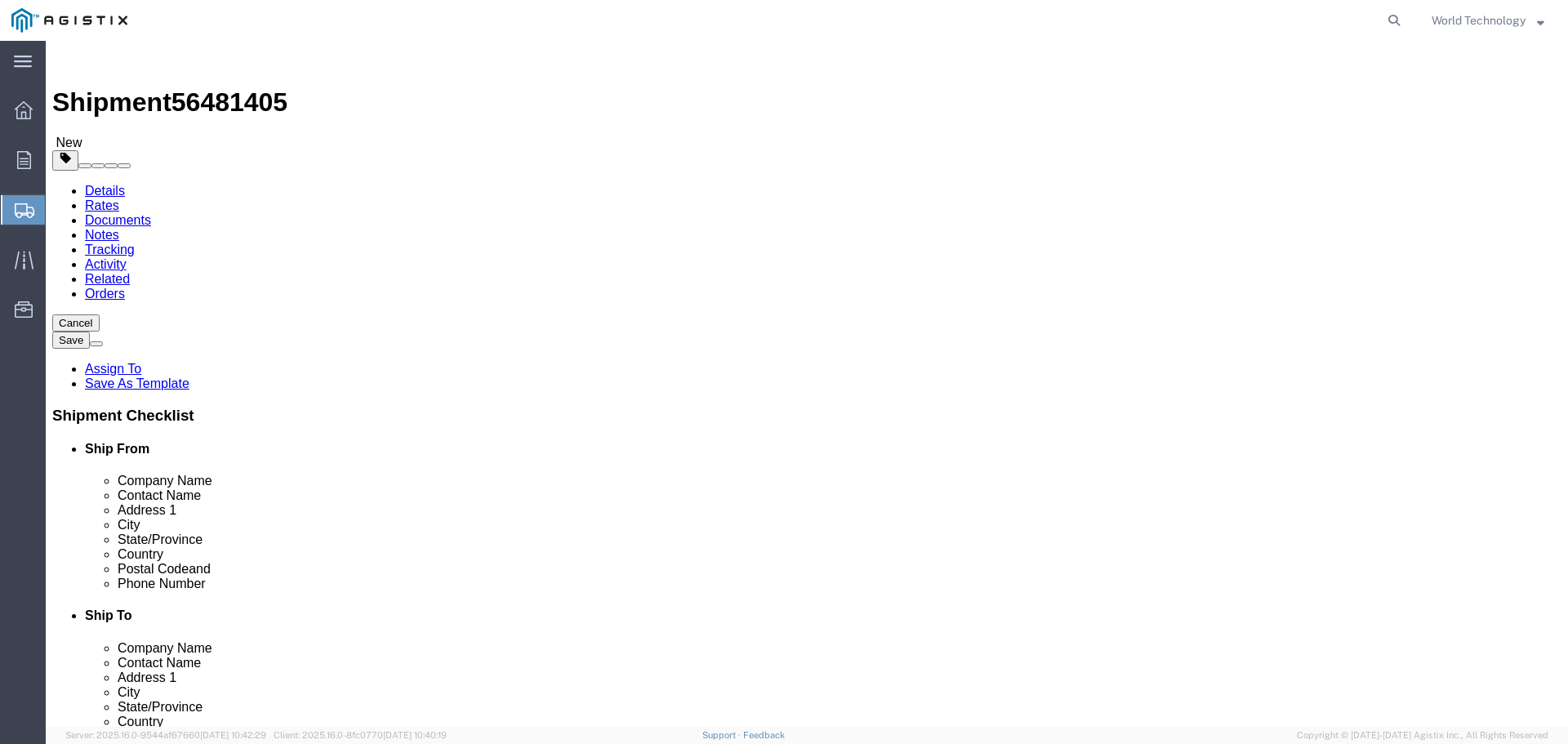
click button "Add package"
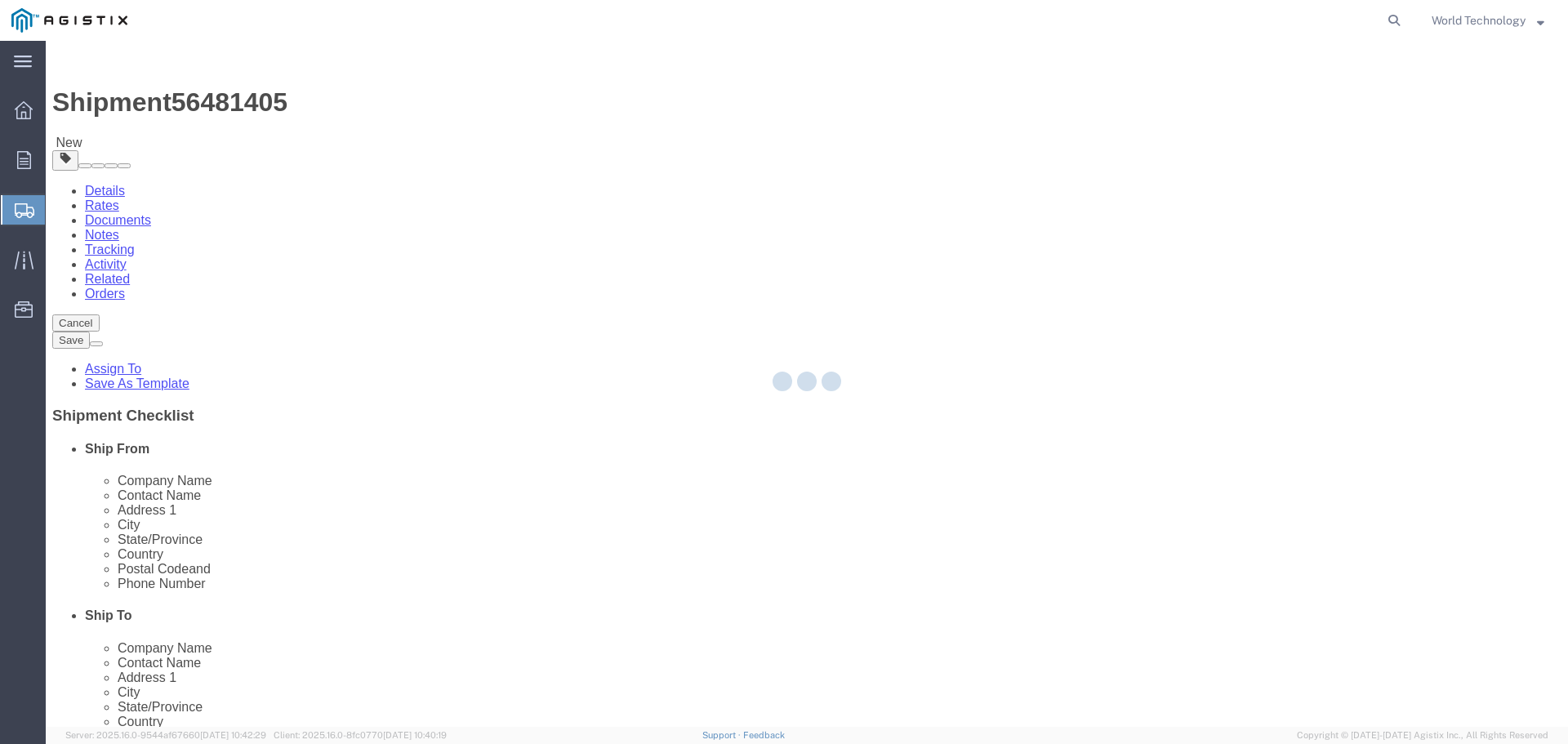
select select "PSNS"
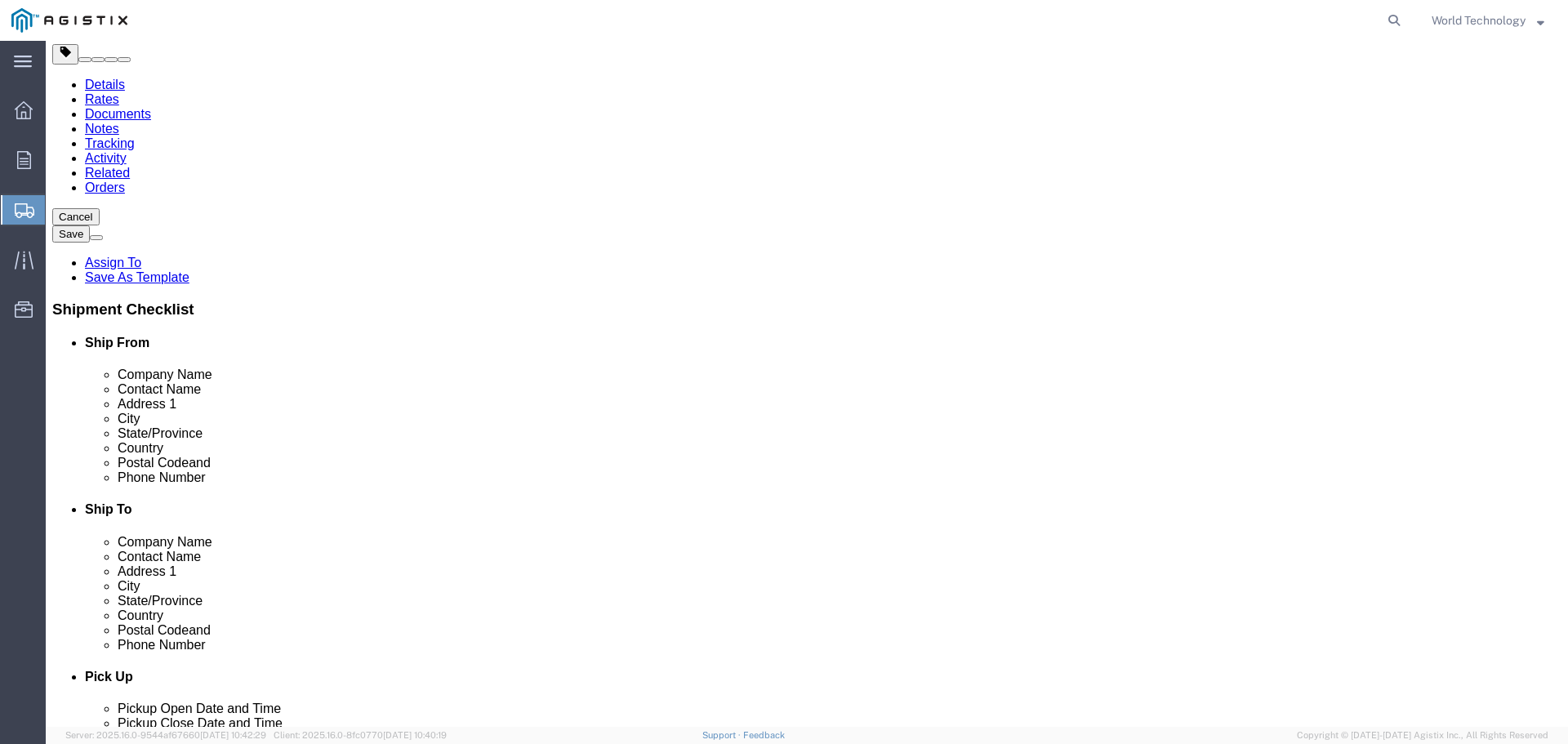
scroll to position [327, 0]
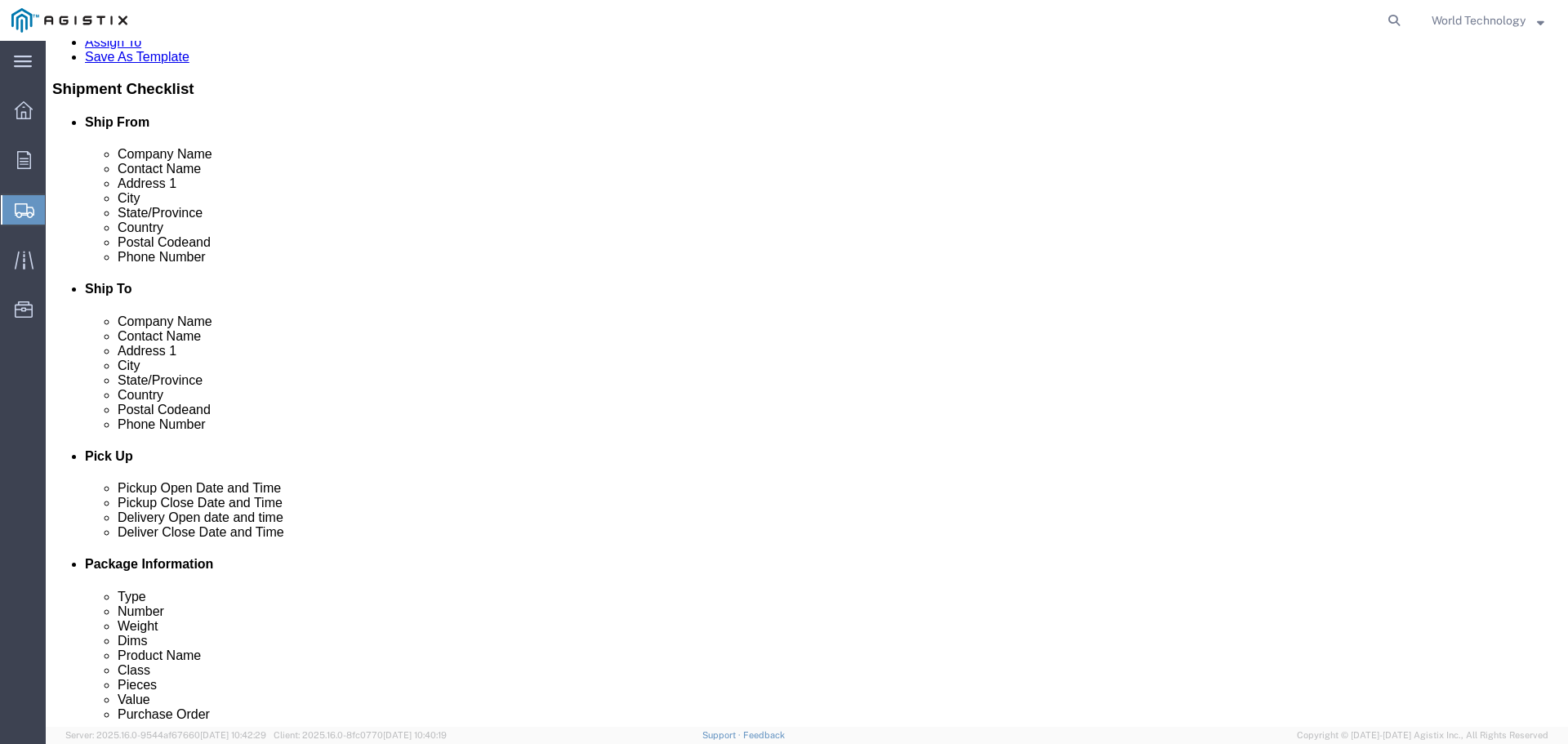
click select "Select Bulk Bundle(s) Cardboard Box(es) Carton(s) Crate(s) Drum(s) (Fiberboard)…"
select select "PSNS"
click select "Select Bulk Bundle(s) Cardboard Box(es) Carton(s) Crate(s) Drum(s) (Fiberboard)…"
click input "text"
type input "3"
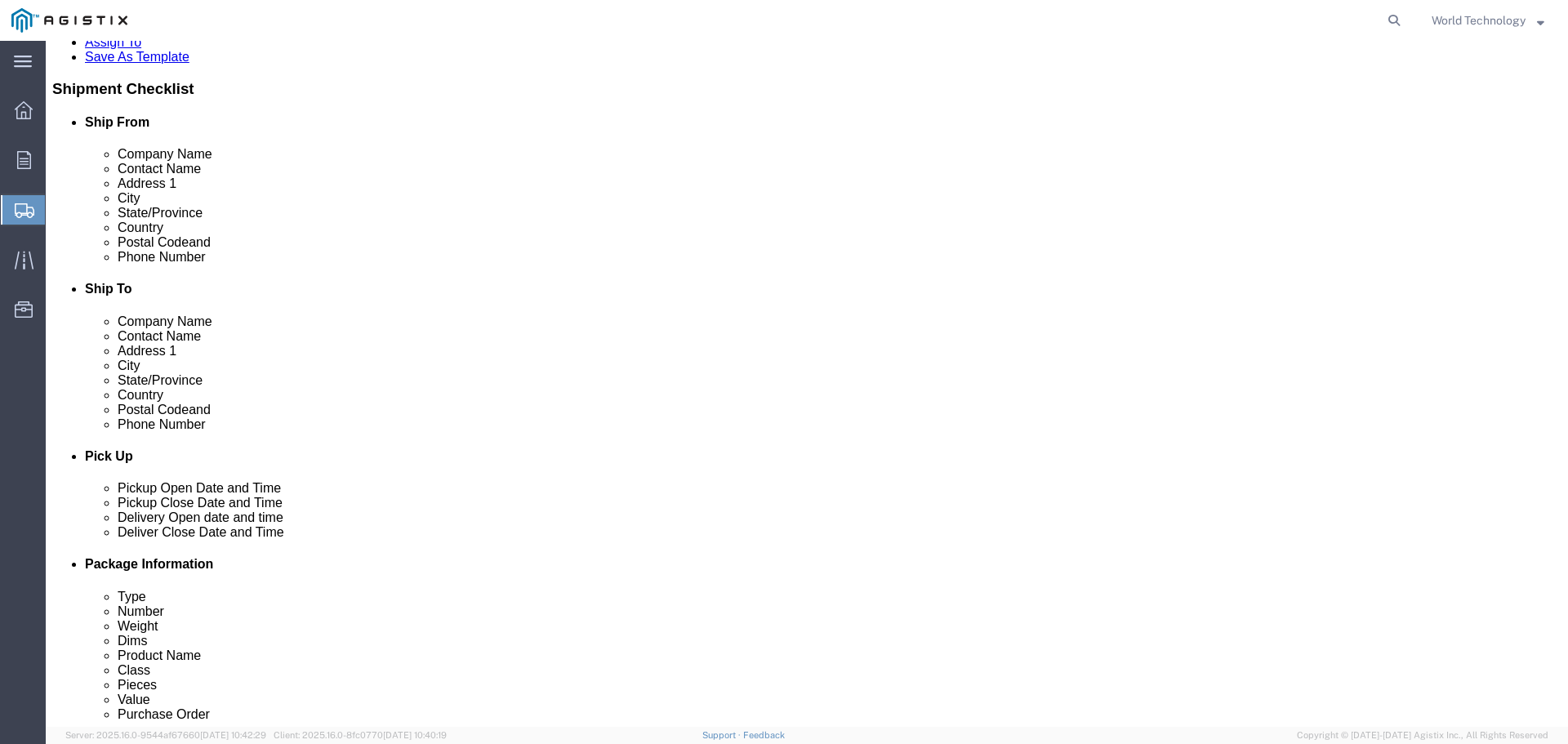
type input "48"
type input "40"
type input "27"
type input "218"
click div "1 x Pallet(s) Standard (Not Stackable) Package Type Select Bulk Bundle(s) Cardb…"
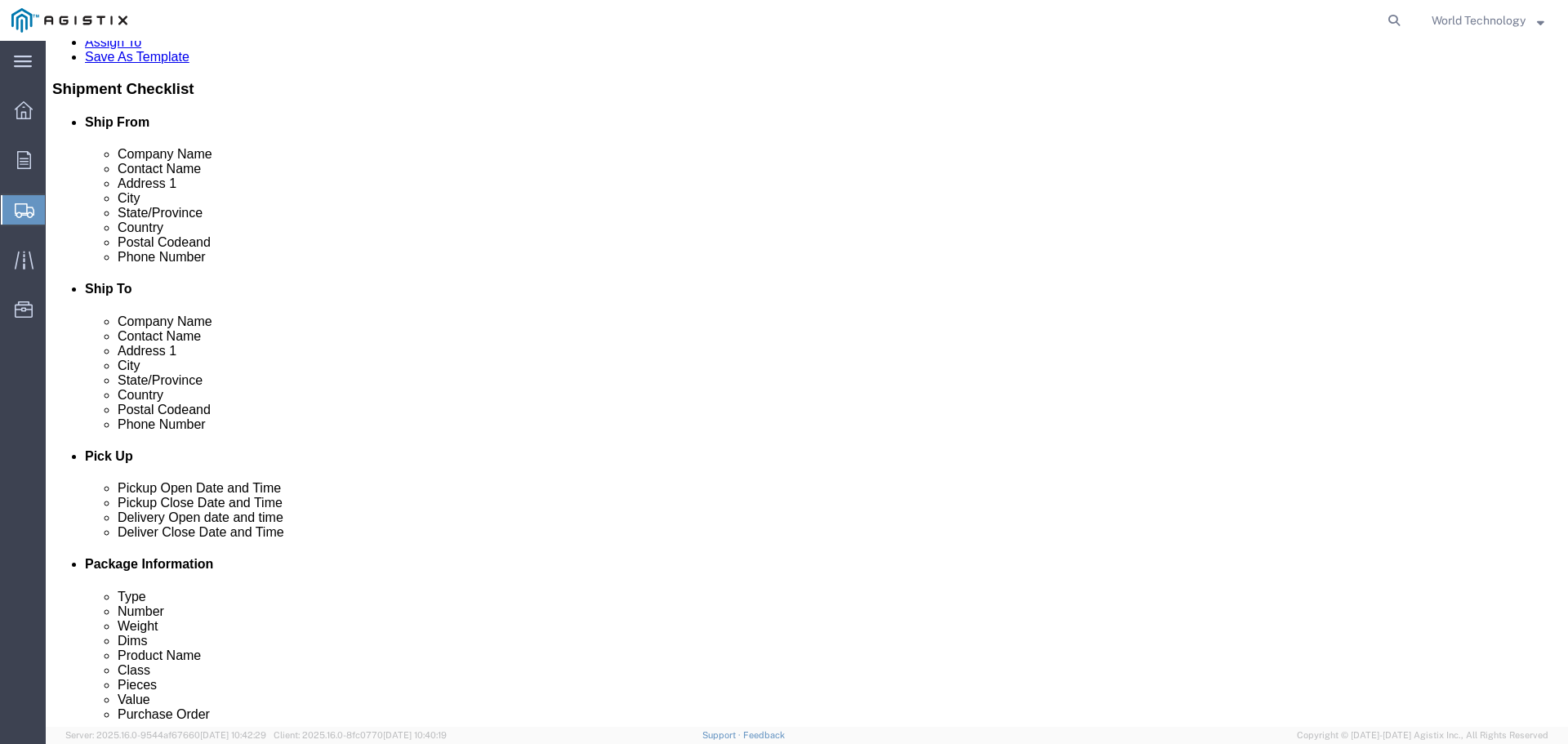
click div "1 x Pallet(s) Standard (Not Stackable) Package Type Select Bulk Bundle(s) Cardb…"
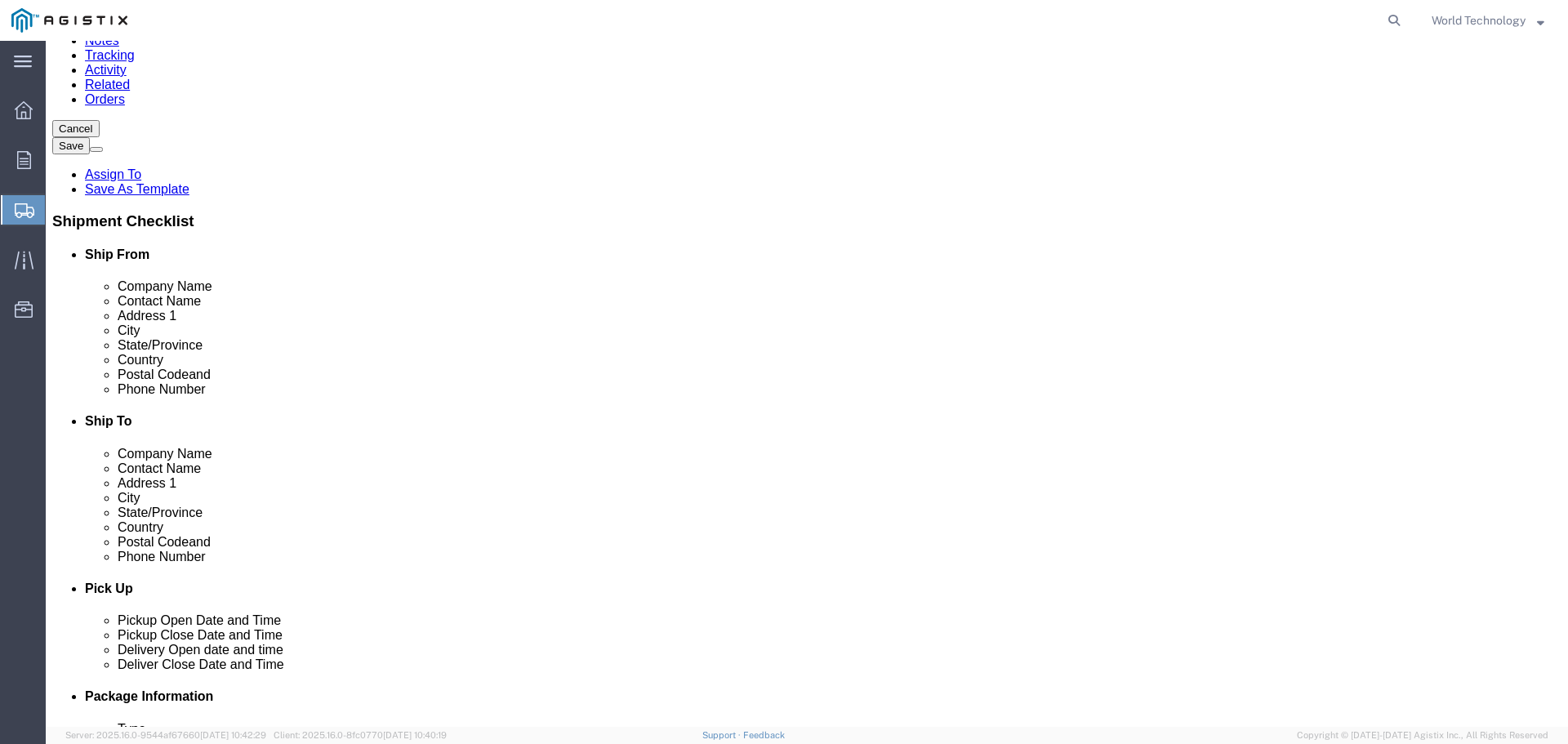
scroll to position [390, 0]
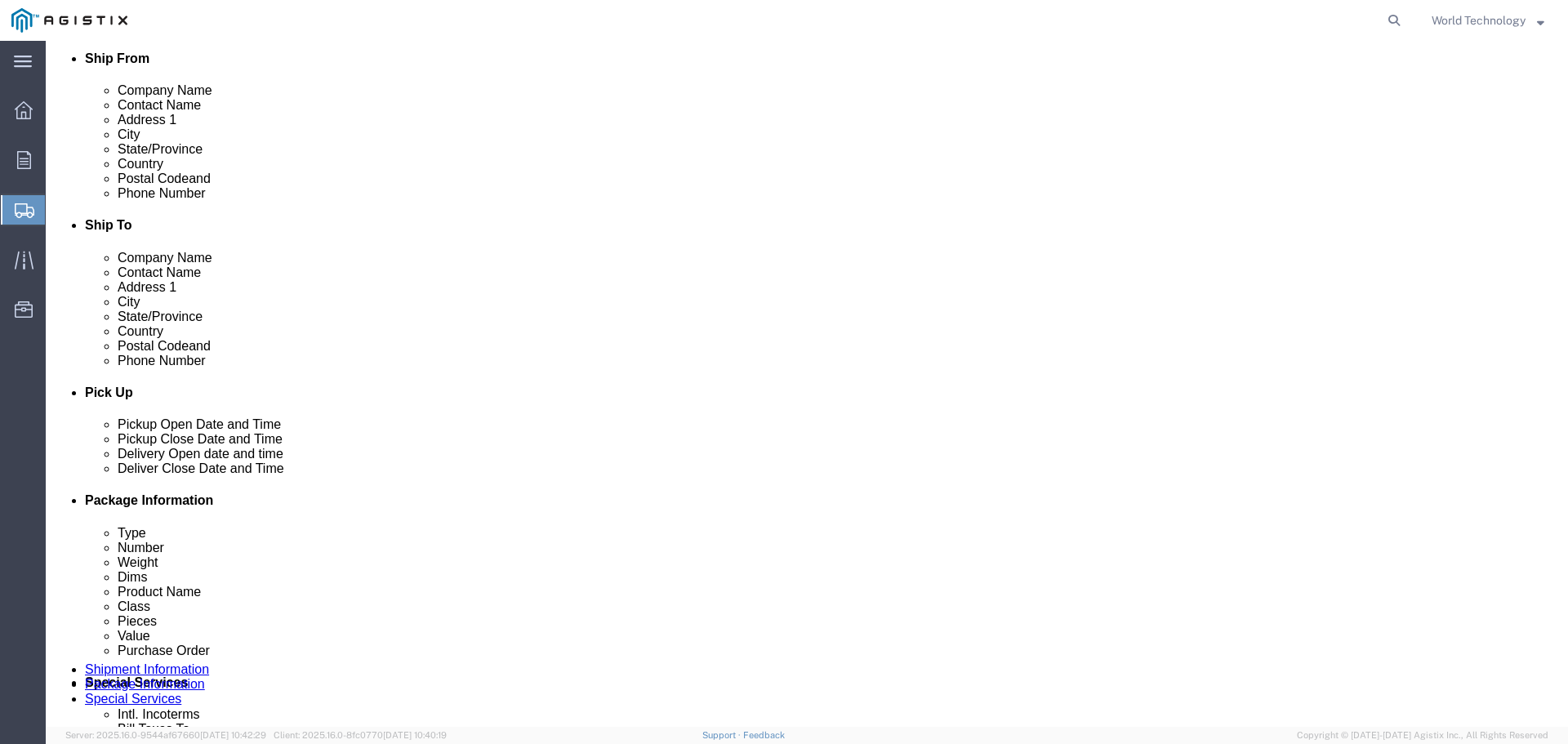
click link "Add Content"
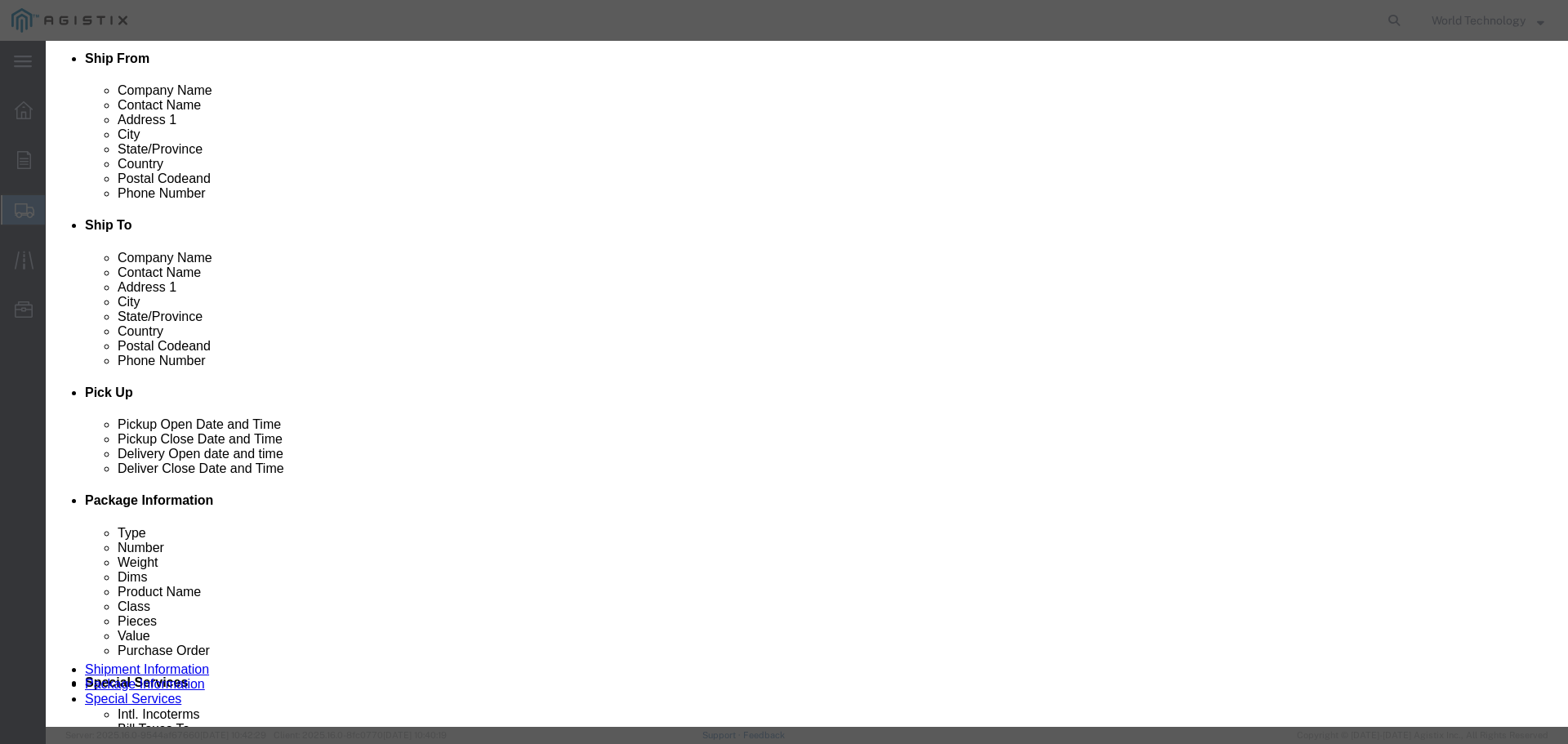
click input "text"
type input "Computer Equipment"
type input "3"
type input "10,000"
click select "Select 50 55 60 65 70 85 92.5 100 125 175 250 300 400"
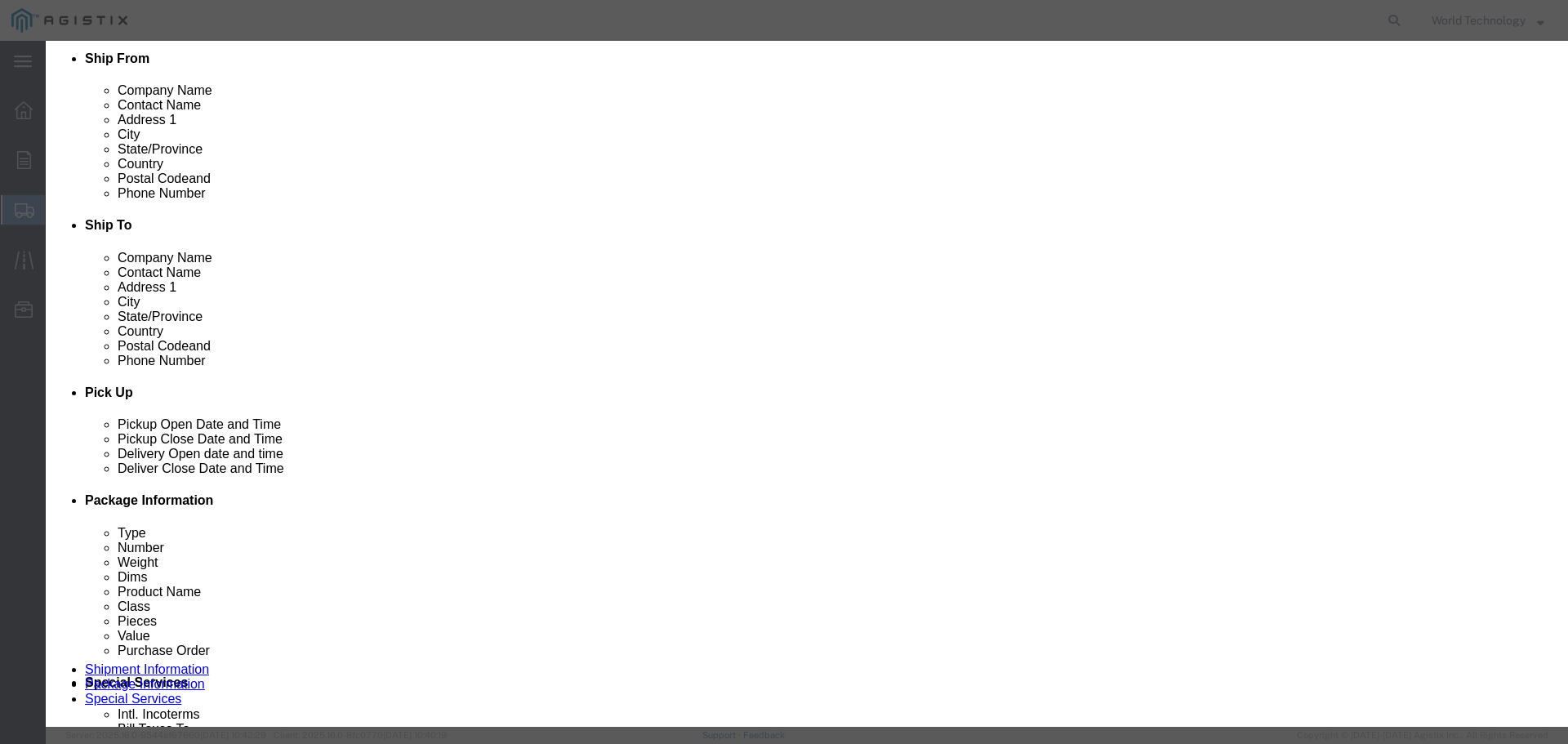
select select "92.5"
click select "Select 50 55 60 65 70 85 92.5 100 125 175 250 300 400"
click button "Save & Close"
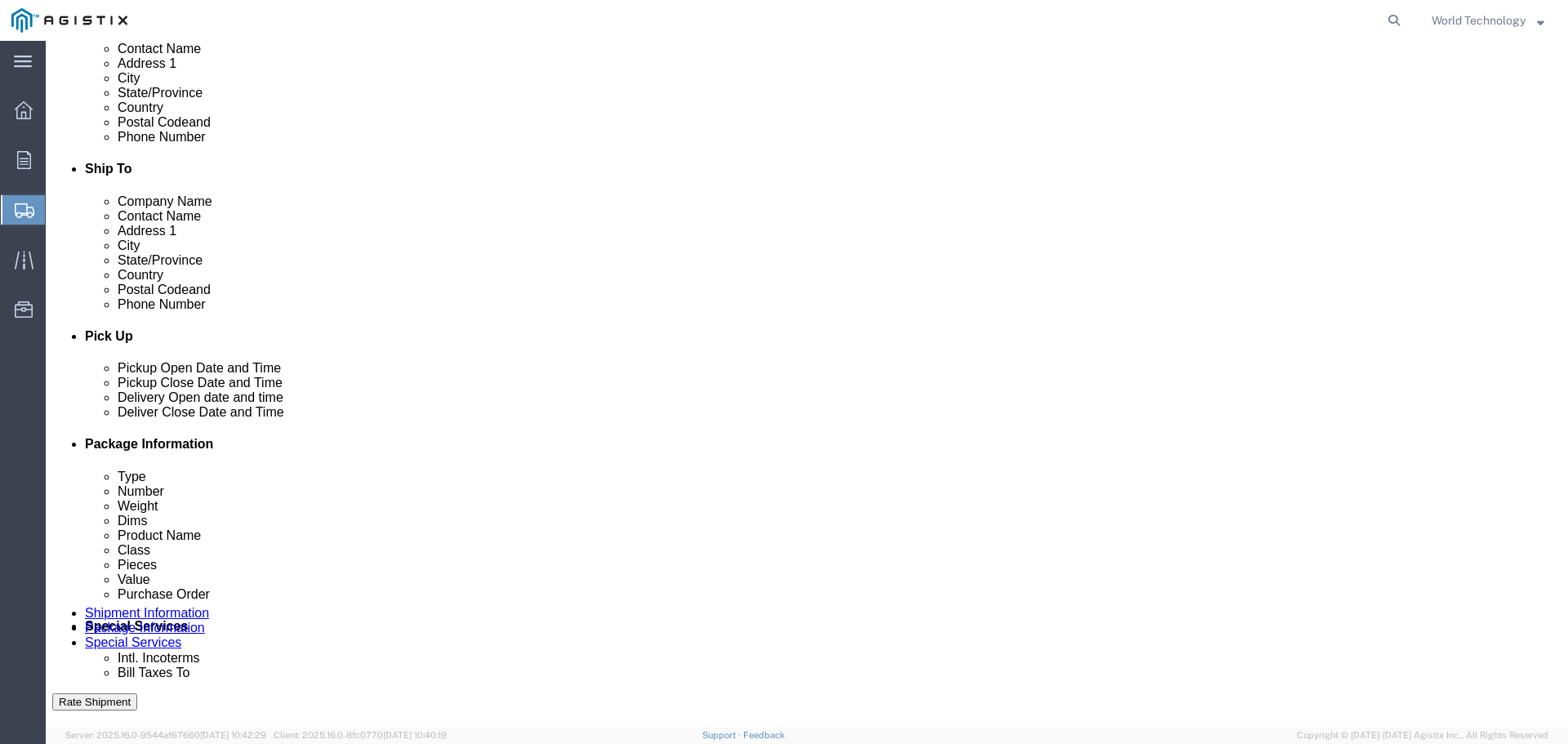
scroll to position [475, 0]
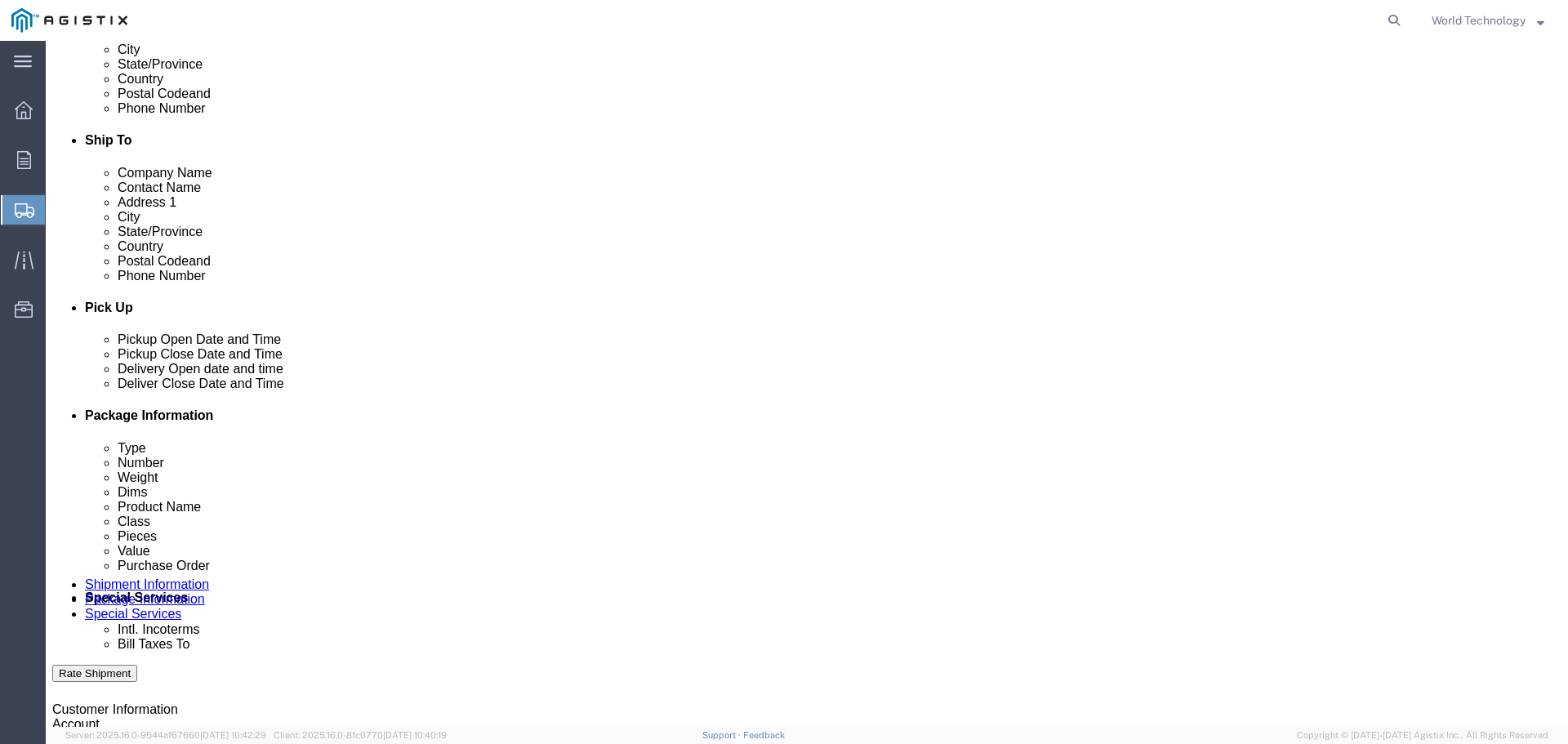
click button "Continue"
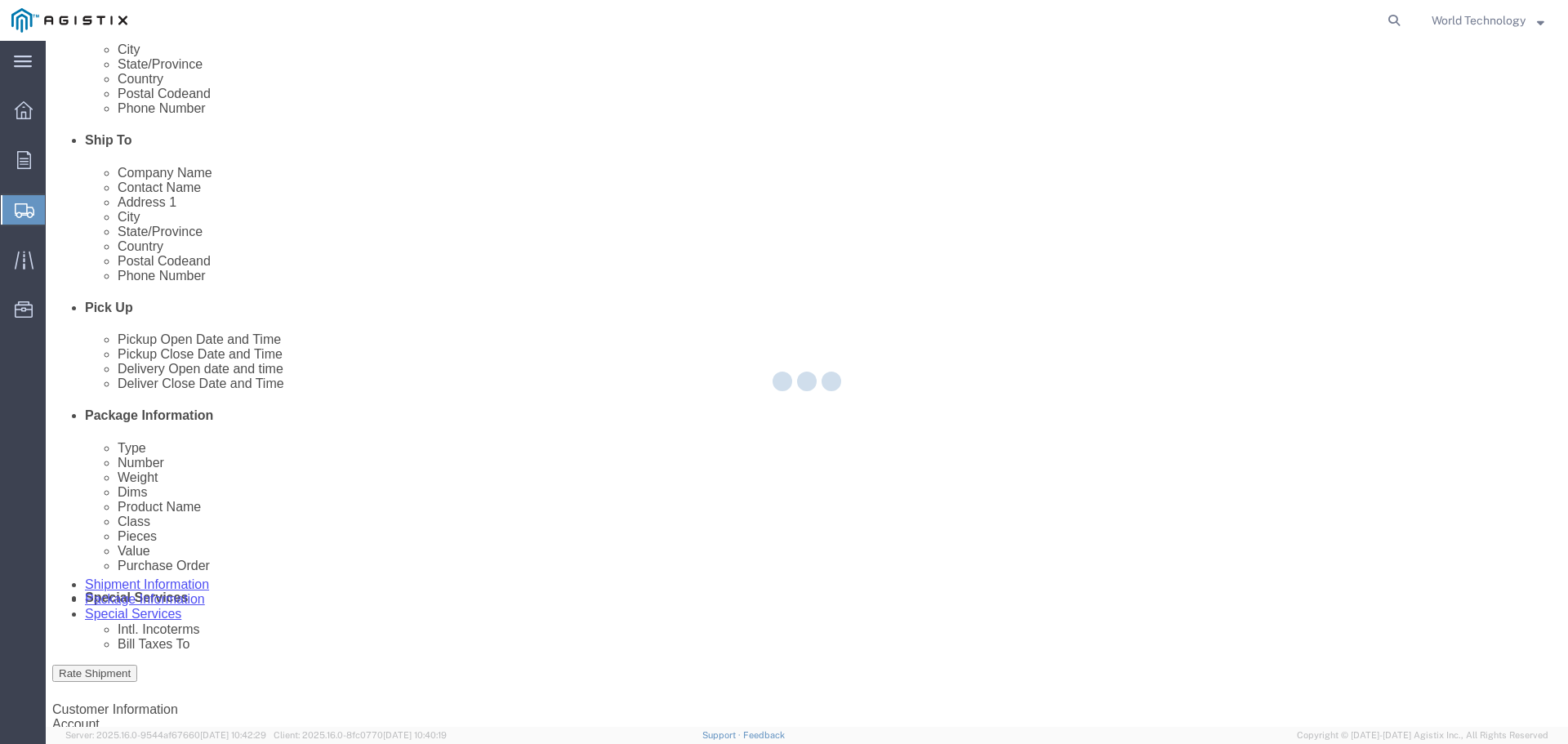
select select
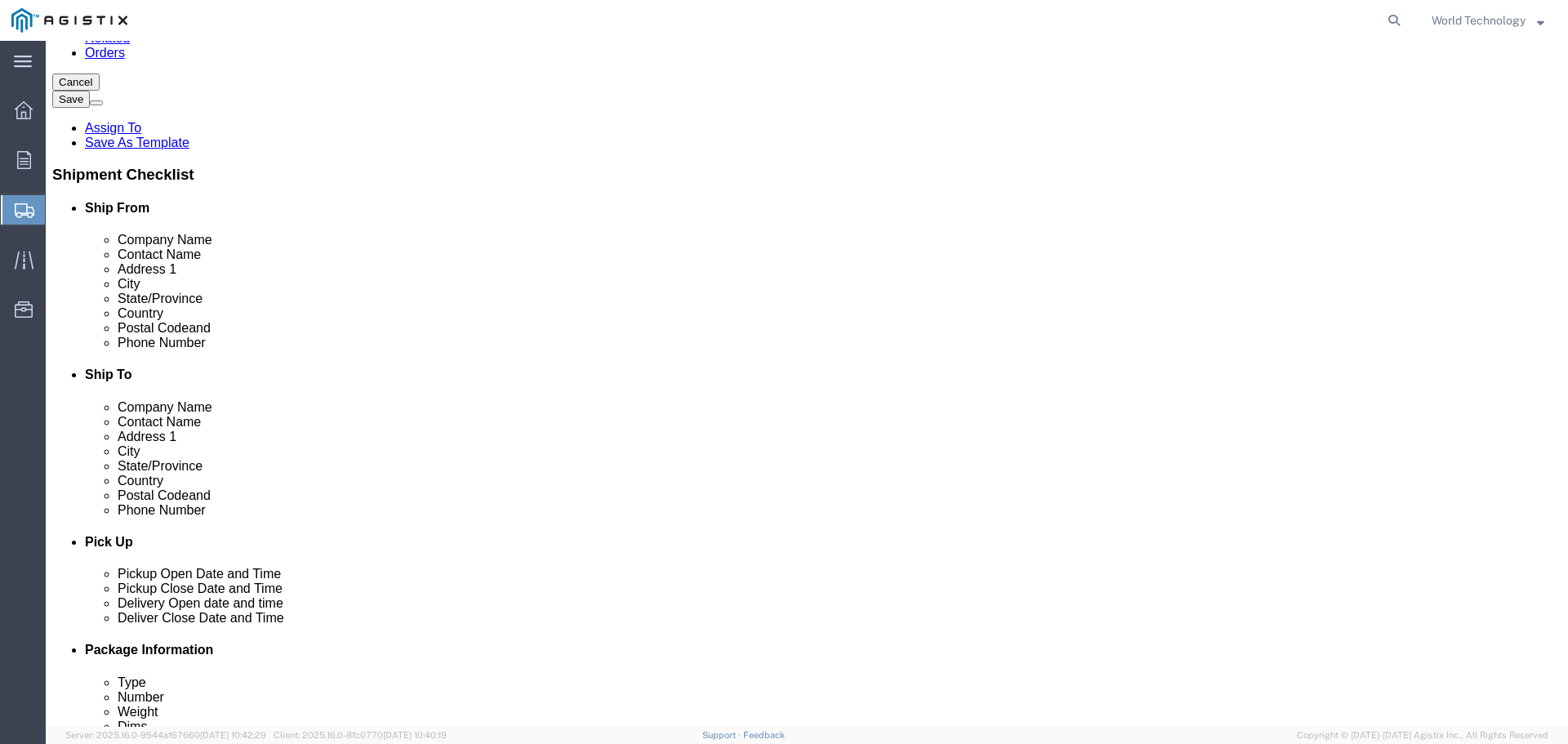
click select "Select 1 Day 2 Day 3-5 Day Economy 5+ Day"
select select "3-5 Day Economy"
click select "Select 1 Day 2 Day 3-5 Day Economy 5+ Day"
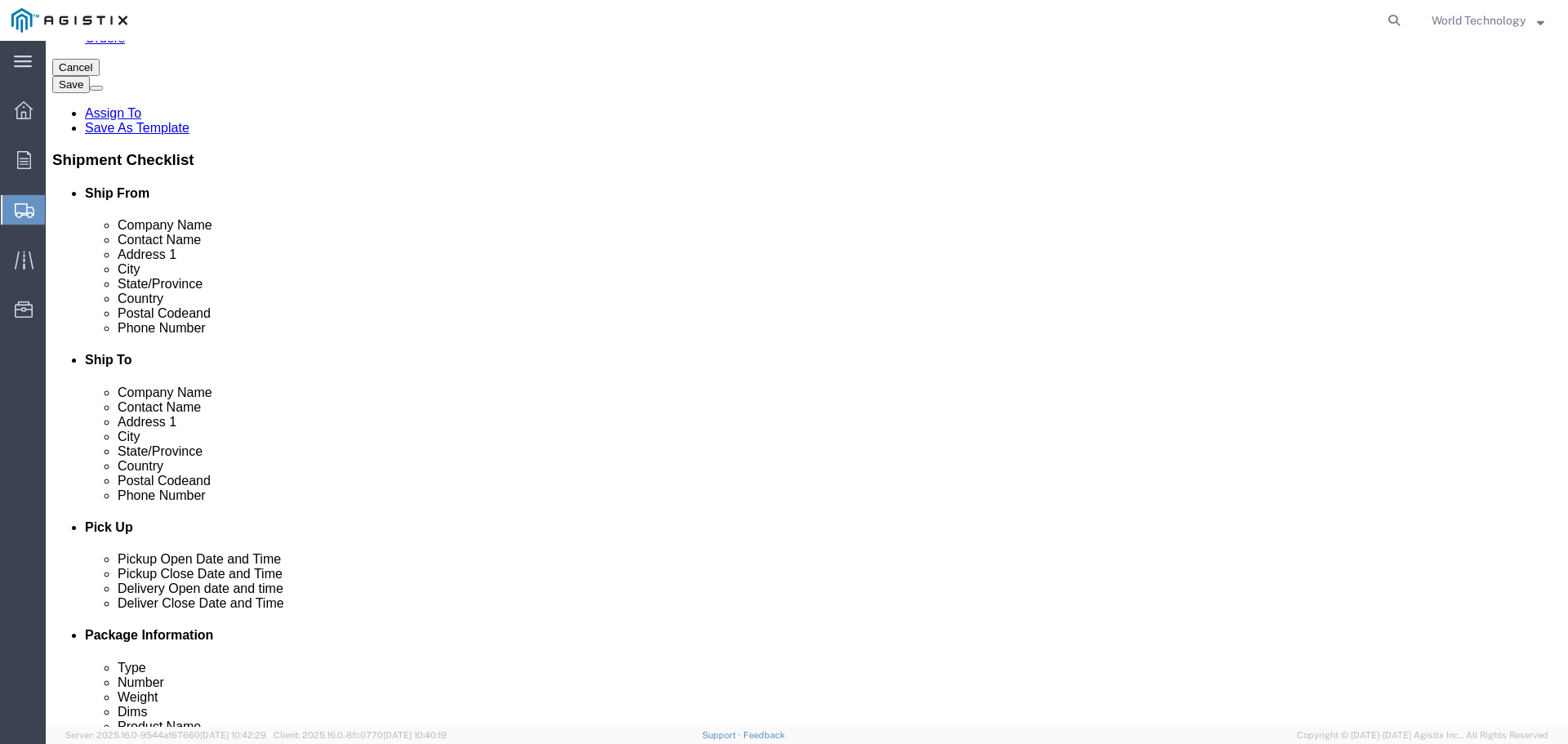
scroll to position [260, 0]
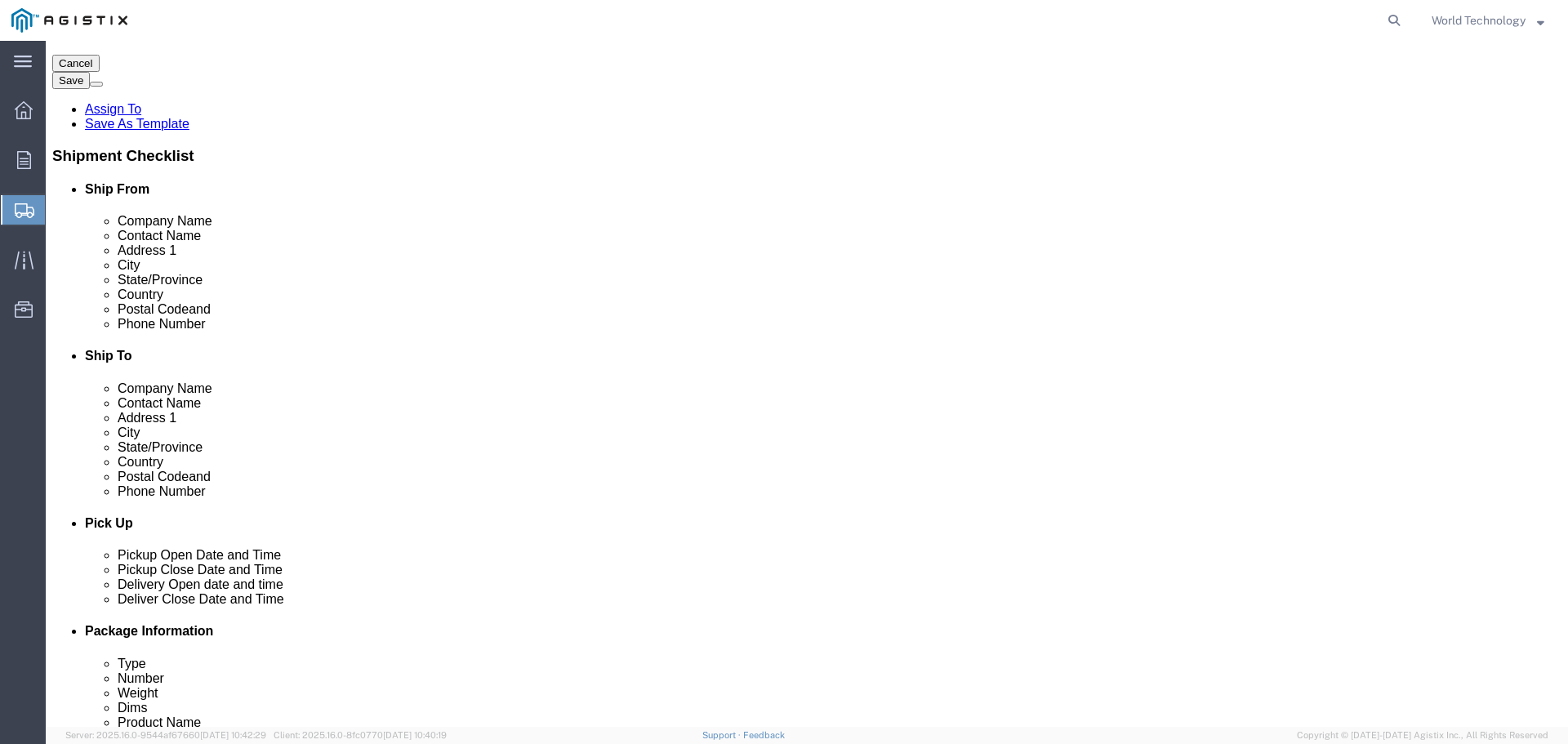
click button "Rate Shipment"
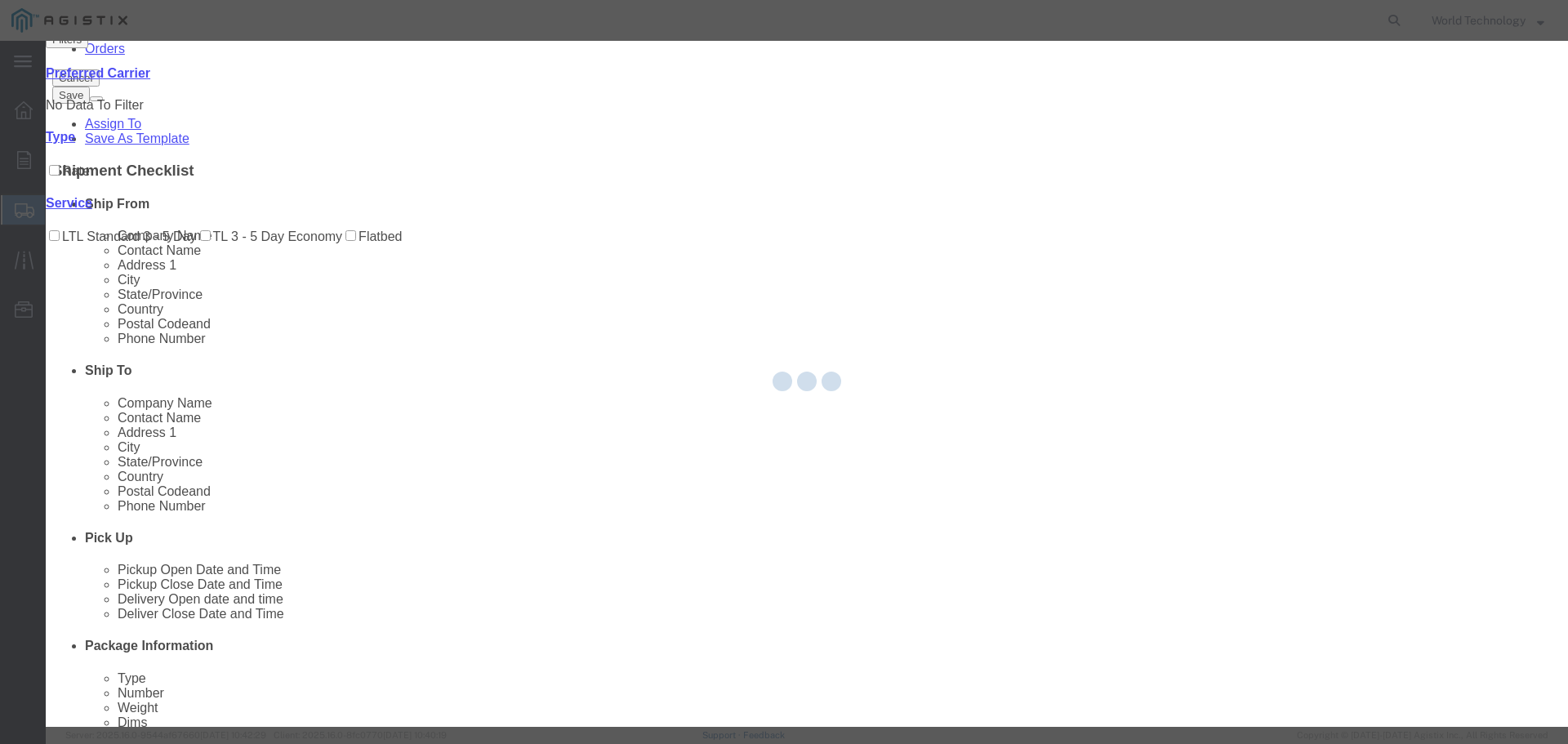
scroll to position [0, 0]
